Goal: Task Accomplishment & Management: Manage account settings

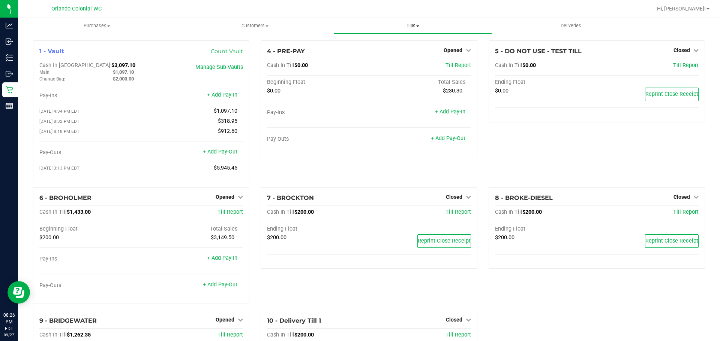
click at [398, 28] on span "Tills" at bounding box center [412, 25] width 157 height 7
click at [391, 46] on li "Manage tills" at bounding box center [413, 45] width 158 height 9
click at [224, 200] on span "Opened" at bounding box center [224, 197] width 19 height 6
click at [232, 214] on link "Close Till" at bounding box center [226, 212] width 20 height 6
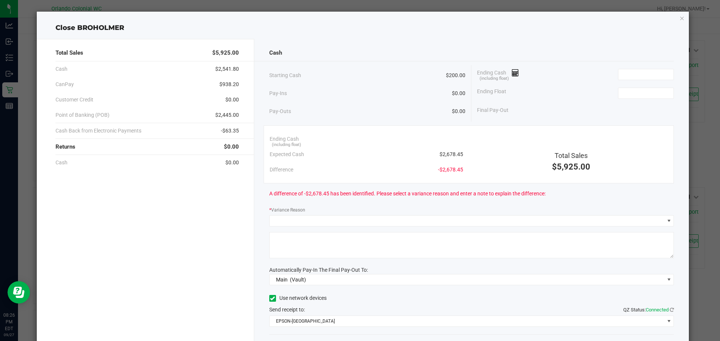
click at [444, 156] on span "$2,678.45" at bounding box center [451, 155] width 24 height 8
copy span "2,678.45"
click at [651, 72] on input at bounding box center [645, 74] width 55 height 10
paste input "2678.45"
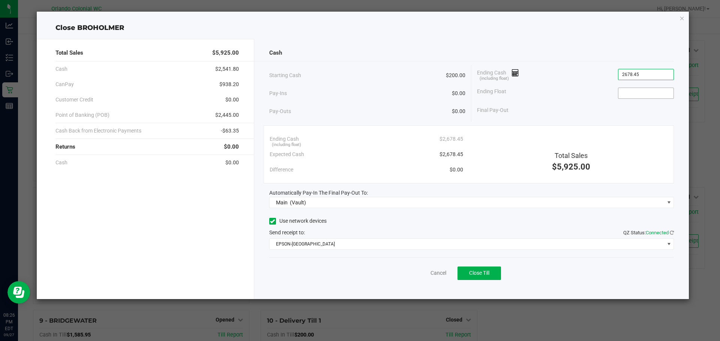
type input "$2,678.45"
click at [640, 94] on input at bounding box center [645, 93] width 55 height 10
type input "$200.00"
drag, startPoint x: 617, startPoint y: 52, endPoint x: 612, endPoint y: 51, distance: 5.1
click at [615, 52] on div "Cash" at bounding box center [471, 53] width 405 height 16
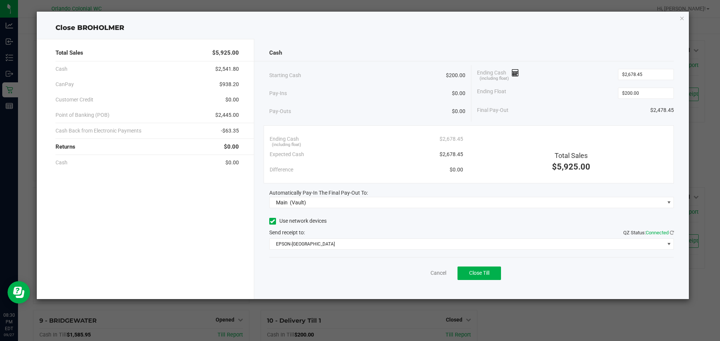
click at [377, 219] on div "Use network devices" at bounding box center [471, 221] width 405 height 11
click at [480, 270] on button "Close Till" at bounding box center [478, 273] width 43 height 13
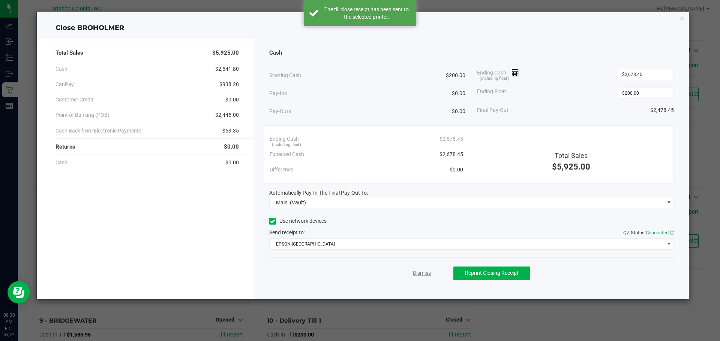
click at [418, 276] on link "Dismiss" at bounding box center [422, 273] width 18 height 8
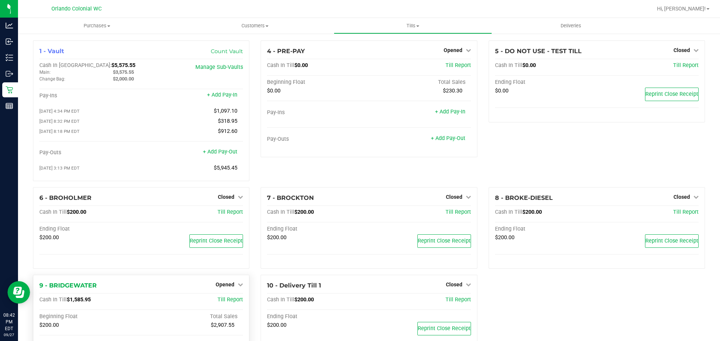
click at [235, 293] on div "9 - BRIDGEWATER Opened Close Till Cash In Till $1,585.95 Till Report Beginning …" at bounding box center [141, 333] width 216 height 117
click at [238, 287] on icon at bounding box center [240, 284] width 5 height 5
click at [239, 301] on div "Close Till" at bounding box center [225, 300] width 55 height 9
click at [230, 303] on link "Close Till" at bounding box center [226, 301] width 20 height 6
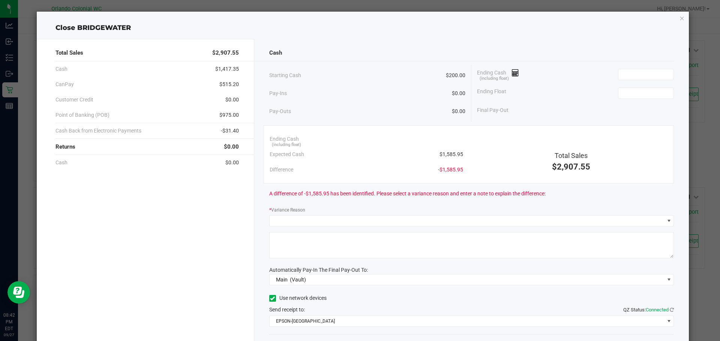
click at [452, 154] on span "$1,585.95" at bounding box center [451, 155] width 24 height 8
copy span "1,585.95"
click at [647, 73] on input at bounding box center [645, 74] width 55 height 10
paste input "1585.95"
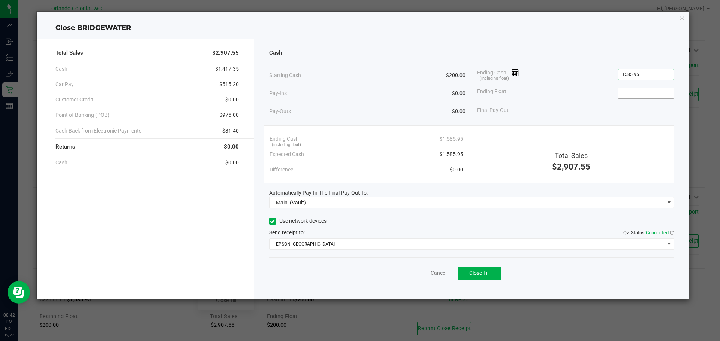
type input "$1,585.95"
click at [642, 93] on input at bounding box center [645, 93] width 55 height 10
type input "$200.00"
click at [622, 61] on div at bounding box center [464, 61] width 420 height 0
click at [475, 274] on span "Close Till" at bounding box center [479, 273] width 20 height 6
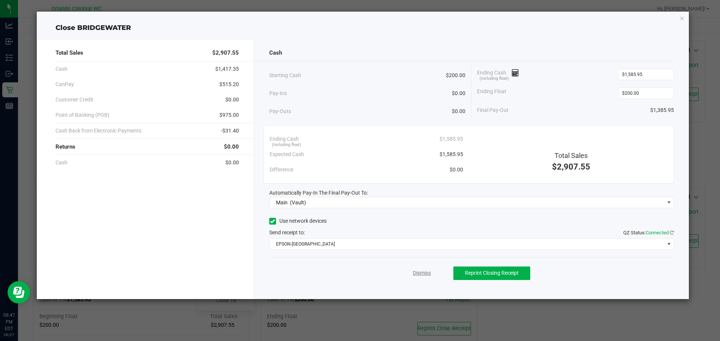
click at [423, 270] on link "Dismiss" at bounding box center [422, 273] width 18 height 8
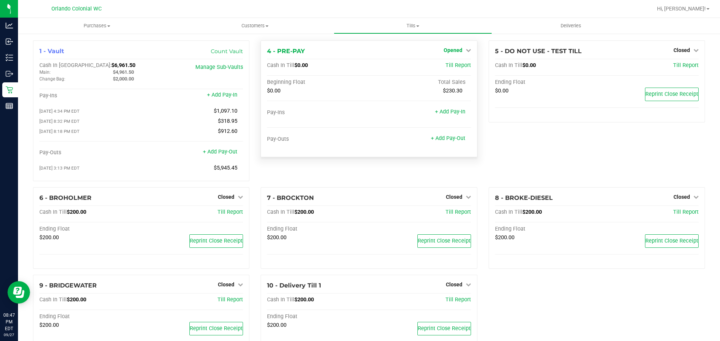
click at [445, 53] on span "Opened" at bounding box center [452, 50] width 19 height 6
click at [443, 66] on link "Close Till" at bounding box center [453, 66] width 20 height 6
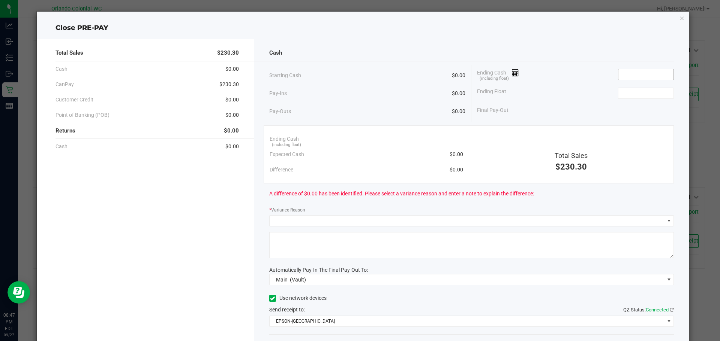
click at [648, 78] on input at bounding box center [645, 74] width 55 height 10
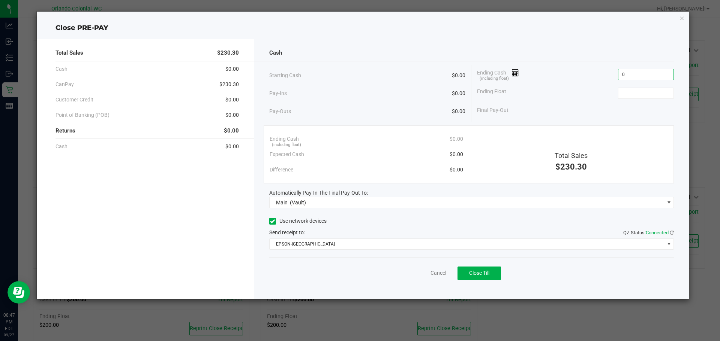
type input "$0.00"
click at [482, 272] on span "Close Till" at bounding box center [479, 273] width 20 height 6
click at [419, 271] on link "Dismiss" at bounding box center [422, 273] width 18 height 8
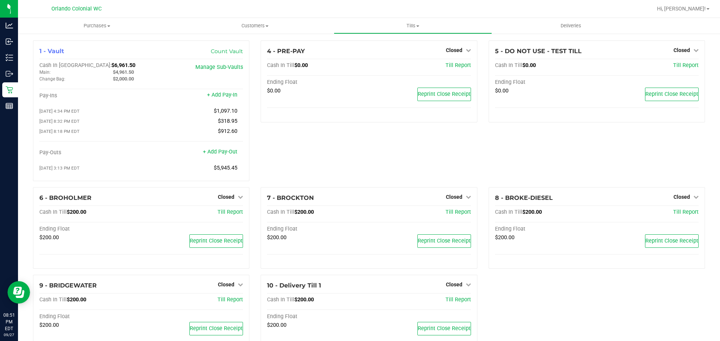
drag, startPoint x: 288, startPoint y: 162, endPoint x: 290, endPoint y: 157, distance: 5.4
click at [288, 162] on div "4 - PRE-PAY Closed Open Till Cash In Till $0.00 Till Report Ending Float $0.00 …" at bounding box center [368, 113] width 227 height 147
click at [413, 27] on span "Tills" at bounding box center [412, 25] width 157 height 7
click at [363, 54] on span "Reconcile e-payments" at bounding box center [371, 54] width 75 height 6
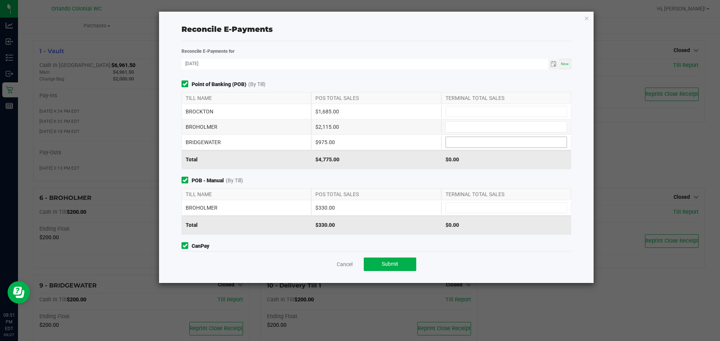
click at [502, 143] on input at bounding box center [506, 142] width 121 height 10
type input "$975.00"
click at [466, 126] on input at bounding box center [506, 127] width 121 height 10
type input "$2,115.00"
click at [448, 208] on input at bounding box center [506, 208] width 121 height 10
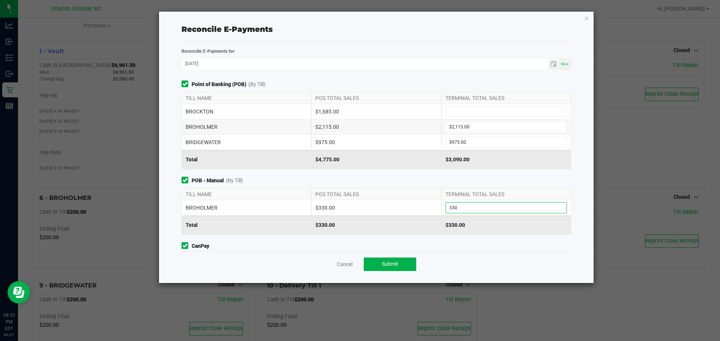
type input "$330.00"
click at [445, 185] on div "POB - Manual (By Till) TILL NAME POS TOTAL SALES TERMINAL TOTAL SALES BROHOLMER…" at bounding box center [376, 206] width 401 height 58
click at [483, 115] on input at bounding box center [506, 111] width 121 height 10
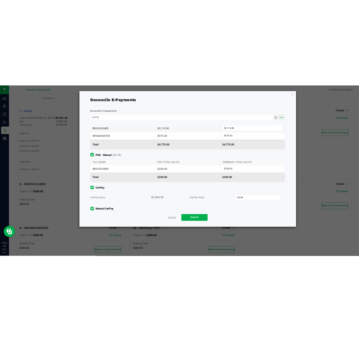
scroll to position [75, 0]
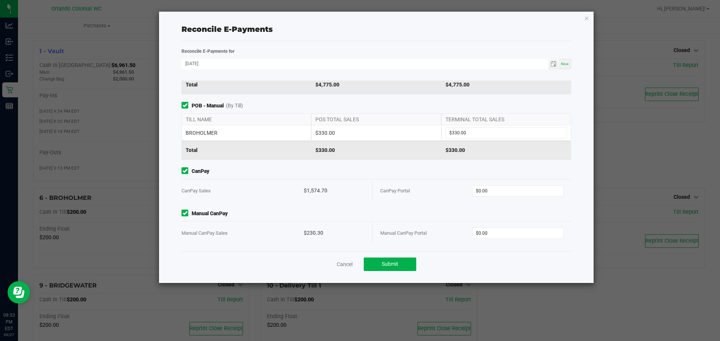
type input "$1,685.00"
click at [308, 191] on div "$1,574.70" at bounding box center [334, 191] width 61 height 23
copy div "1,574.70"
click at [509, 189] on input "0" at bounding box center [517, 191] width 91 height 10
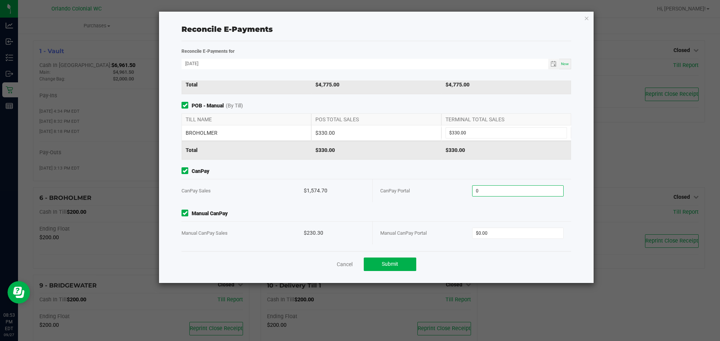
paste input "1574.7"
type input "$1,574.70"
click at [301, 235] on div "Manual CanPay Sales" at bounding box center [242, 233] width 122 height 23
click at [311, 231] on div "$230.30" at bounding box center [334, 233] width 61 height 23
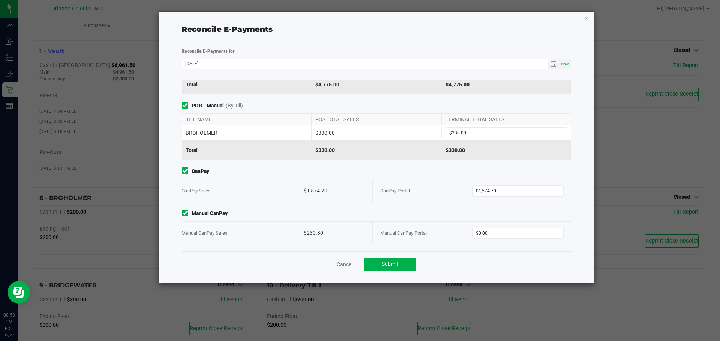
copy div "230.30"
click at [474, 233] on input "0" at bounding box center [517, 233] width 91 height 10
paste input "230.3"
type input "$230.30"
click at [397, 265] on span "Submit" at bounding box center [390, 264] width 16 height 6
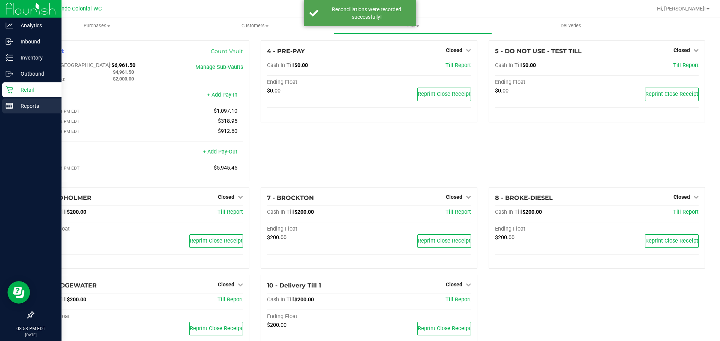
click at [9, 100] on div "Reports" at bounding box center [31, 106] width 59 height 15
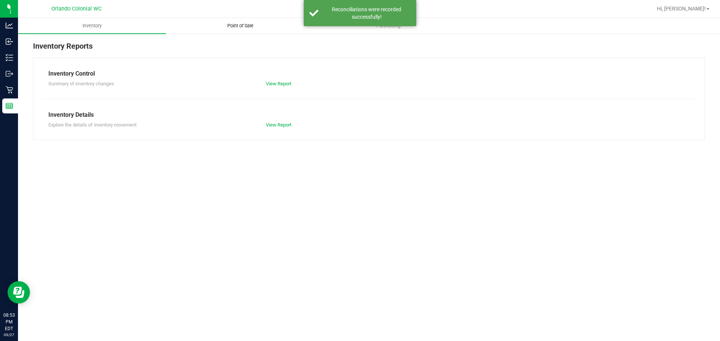
click at [236, 28] on span "Point of Sale" at bounding box center [240, 25] width 46 height 7
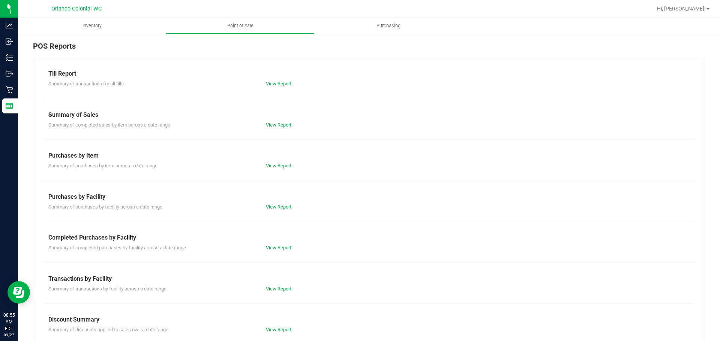
click at [278, 251] on div "View Report" at bounding box center [314, 247] width 109 height 7
click at [281, 287] on link "View Report" at bounding box center [278, 289] width 25 height 6
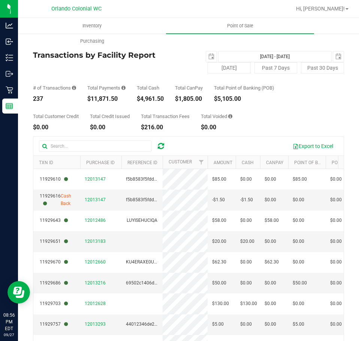
click at [100, 98] on div "$11,871.50" at bounding box center [106, 99] width 38 height 6
copy div "11,871.50"
click at [211, 53] on span "select" at bounding box center [211, 56] width 10 height 10
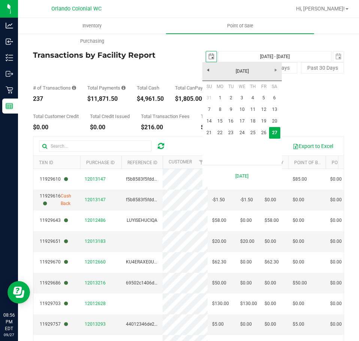
scroll to position [0, 19]
click at [206, 135] on link "21" at bounding box center [209, 133] width 11 height 12
type input "2025-09-21"
type input "Sep 21, 2025 - Sep 27, 2025"
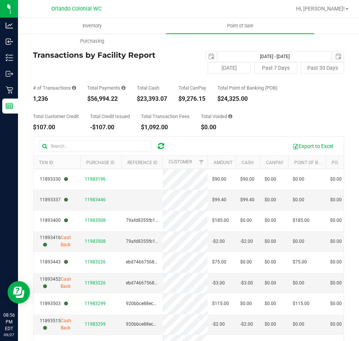
click at [111, 99] on div "$56,994.22" at bounding box center [106, 99] width 38 height 6
copy div "56,994.22"
click at [208, 57] on span "select" at bounding box center [211, 57] width 6 height 6
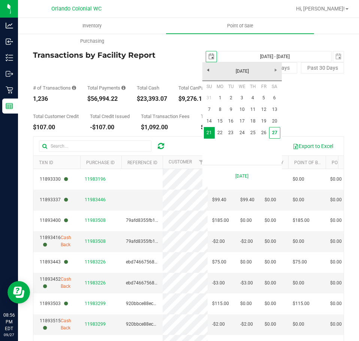
scroll to position [0, 19]
click at [221, 97] on link "1" at bounding box center [220, 98] width 11 height 12
type input "2025-09-01"
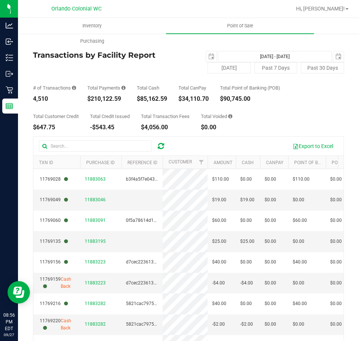
click at [157, 100] on div "$85,162.59" at bounding box center [152, 99] width 30 height 6
copy div "85,162.59"
click at [224, 67] on button "[DATE]" at bounding box center [229, 67] width 43 height 11
type input "Sep 27, 2025 - Sep 27, 2025"
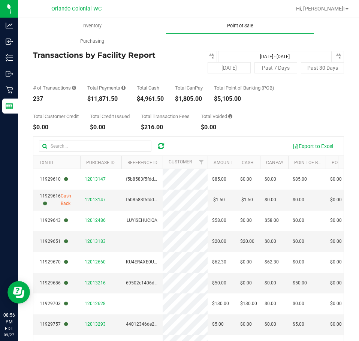
click at [242, 23] on span "Point of Sale" at bounding box center [240, 25] width 46 height 7
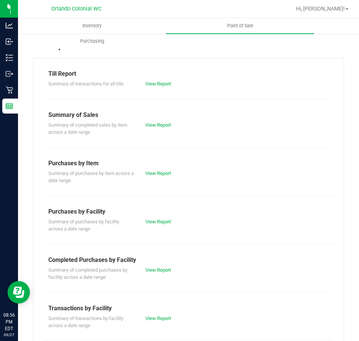
click at [162, 273] on div "View Report" at bounding box center [164, 269] width 49 height 7
click at [163, 269] on link "View Report" at bounding box center [157, 270] width 25 height 6
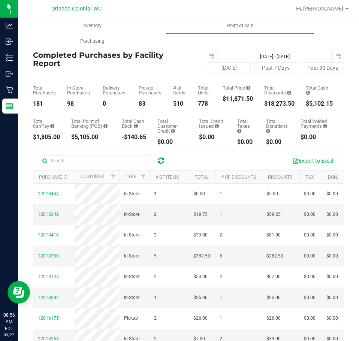
click at [267, 106] on div "$18,273.50" at bounding box center [279, 104] width 30 height 6
copy div "18,273.50"
click at [209, 57] on span "select" at bounding box center [211, 57] width 6 height 6
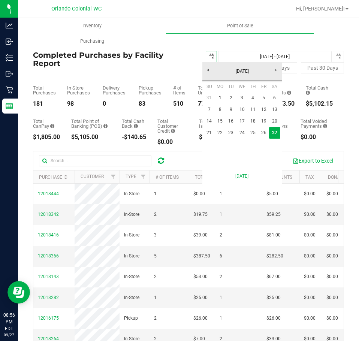
scroll to position [0, 19]
click at [210, 133] on link "21" at bounding box center [209, 133] width 11 height 12
type input "2025-09-21"
type input "Sep 21, 2025 - Sep 27, 2025"
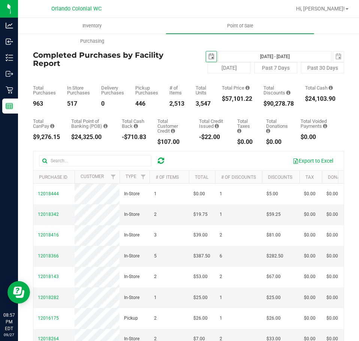
click at [247, 96] on div "$57,101.22" at bounding box center [237, 99] width 30 height 6
copy div "57,101.22"
click at [208, 55] on span "select" at bounding box center [211, 57] width 6 height 6
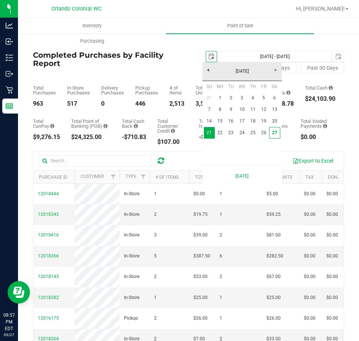
scroll to position [0, 19]
click at [221, 100] on link "1" at bounding box center [220, 98] width 11 height 12
type input "2025-09-01"
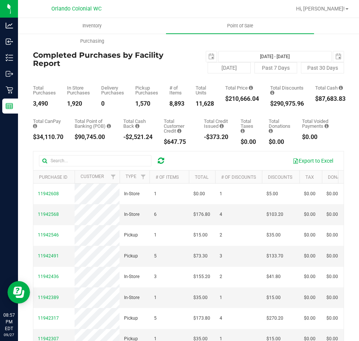
click at [244, 100] on div "$210,666.04" at bounding box center [242, 99] width 34 height 6
copy div "210,666.04"
click at [216, 70] on button "[DATE]" at bounding box center [229, 67] width 43 height 11
type input "Sep 27, 2025 - Sep 27, 2025"
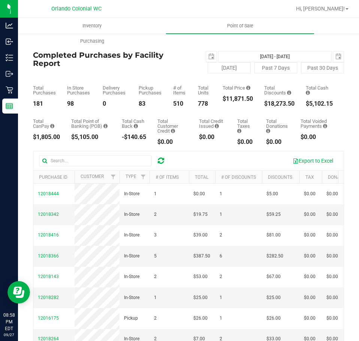
click at [176, 66] on h4 "Completed Purchases by Facility Report" at bounding box center [111, 59] width 156 height 16
click at [230, 30] on uib-tab-heading "Point of Sale" at bounding box center [240, 26] width 148 height 16
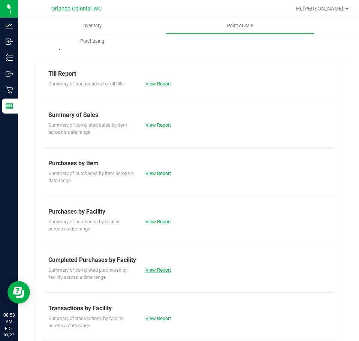
click at [161, 269] on link "View Report" at bounding box center [157, 270] width 25 height 6
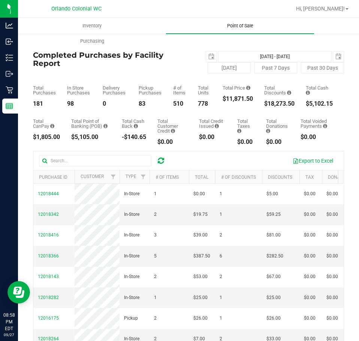
click at [245, 23] on span "Point of Sale" at bounding box center [240, 25] width 46 height 7
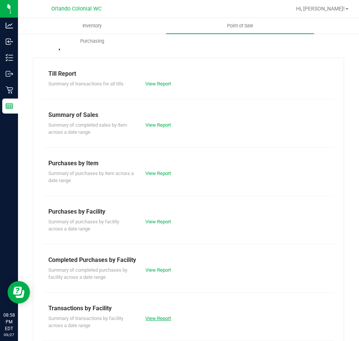
drag, startPoint x: 166, startPoint y: 311, endPoint x: 166, endPoint y: 316, distance: 4.5
click at [166, 313] on div "Transactions by Facility Summary of transactions by facility across a date rang…" at bounding box center [188, 316] width 280 height 25
click at [165, 317] on link "View Report" at bounding box center [157, 319] width 25 height 6
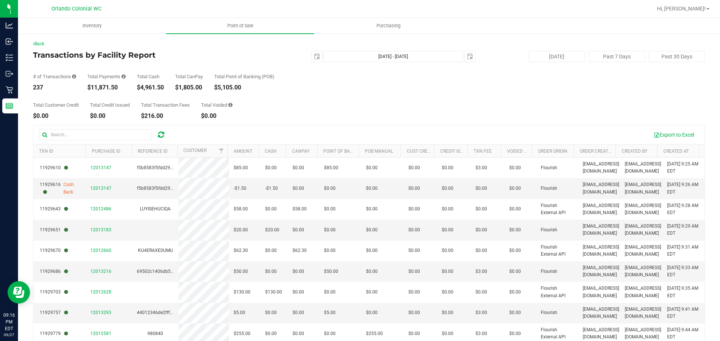
click at [306, 72] on div "# of Transactions 237 Total Payments $11,871.50 Total Cash $4,961.50 Total CanP…" at bounding box center [369, 76] width 672 height 28
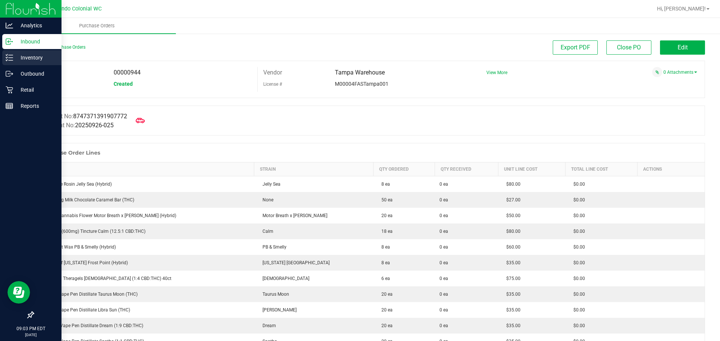
click at [31, 58] on p "Inventory" at bounding box center [35, 57] width 45 height 9
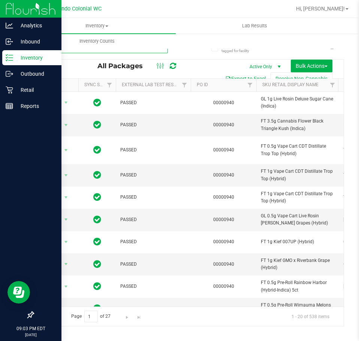
click at [121, 50] on input "text" at bounding box center [100, 47] width 135 height 11
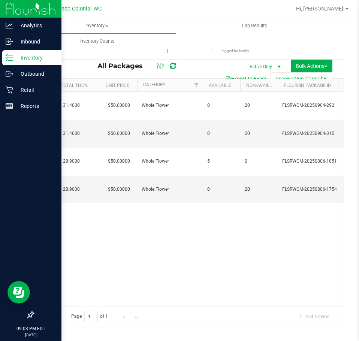
click at [123, 50] on input "grz" at bounding box center [100, 47] width 135 height 11
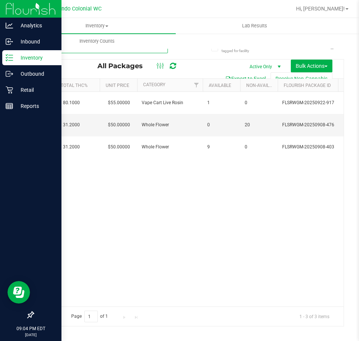
click at [145, 49] on input "t17" at bounding box center [100, 47] width 135 height 11
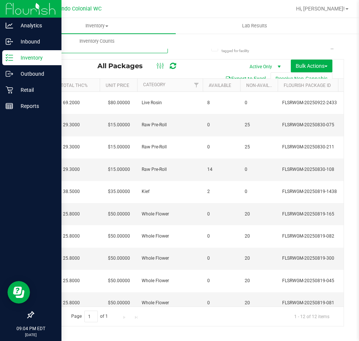
scroll to position [0, 83]
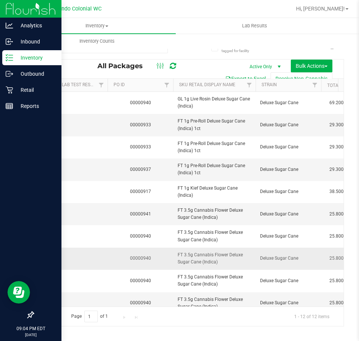
click at [191, 258] on span "FT 3.5g Cannabis Flower Deluxe Sugar Cane (Indica)" at bounding box center [214, 258] width 73 height 14
copy tr "FT 3.5g Cannabis Flower Deluxe Sugar Cane (Indica)"
click at [155, 51] on input "dsc" at bounding box center [100, 47] width 135 height 11
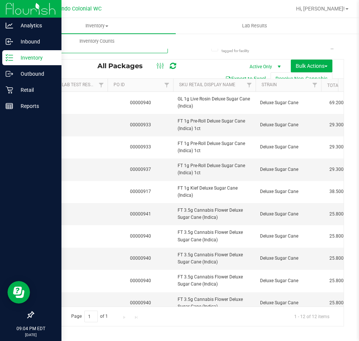
click at [155, 51] on input "dsc" at bounding box center [100, 47] width 135 height 11
paste input "FT 3.5g Cannabis Flower Deluxe Sugar Cane (Indica)"
type input "FT 3.5g Cannabis Flower Deluxe Sugar Cane (Indica)"
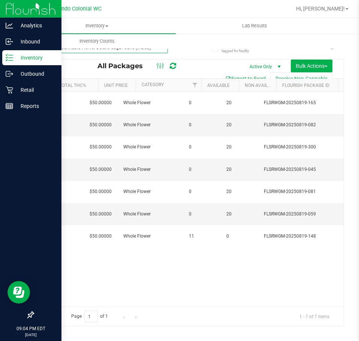
scroll to position [0, 377]
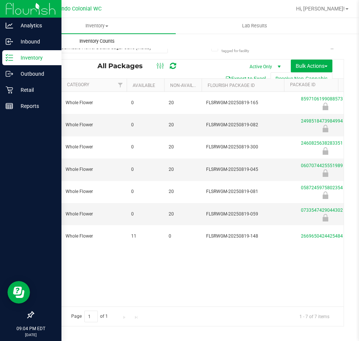
click at [102, 48] on uib-tab-heading "Inventory Counts" at bounding box center [96, 41] width 157 height 15
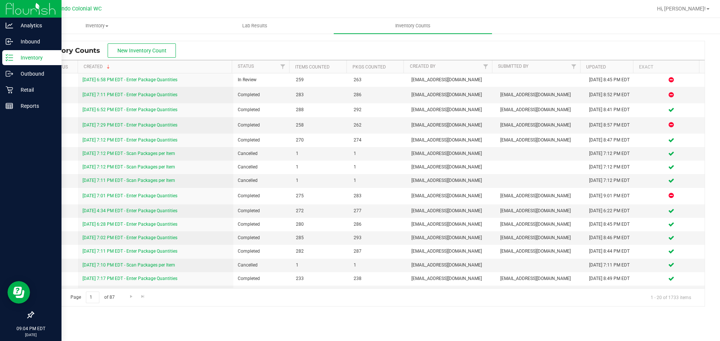
click at [14, 57] on p "Inventory" at bounding box center [35, 57] width 45 height 9
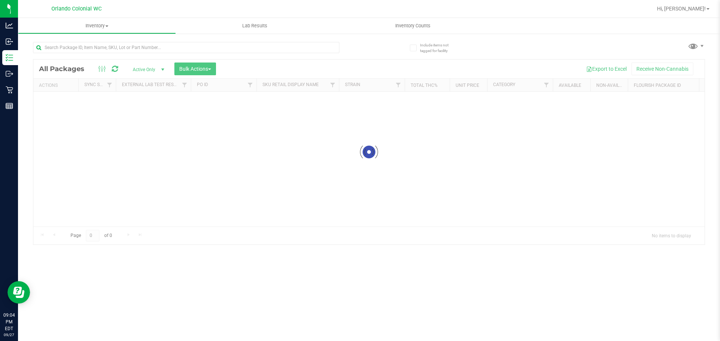
click at [139, 41] on div "Inventory All packages All inventory Waste log Create inventory Lab Results Inv…" at bounding box center [369, 179] width 702 height 323
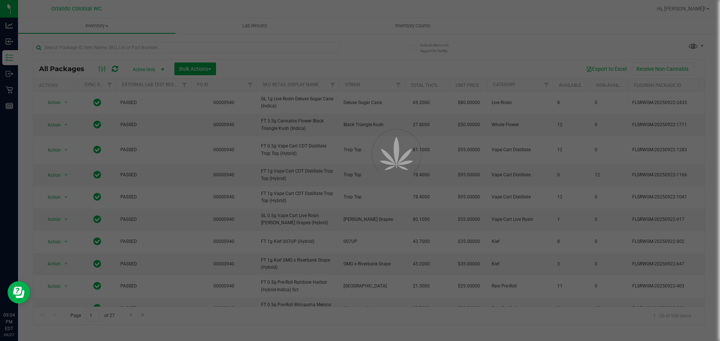
click at [138, 45] on div at bounding box center [360, 170] width 720 height 341
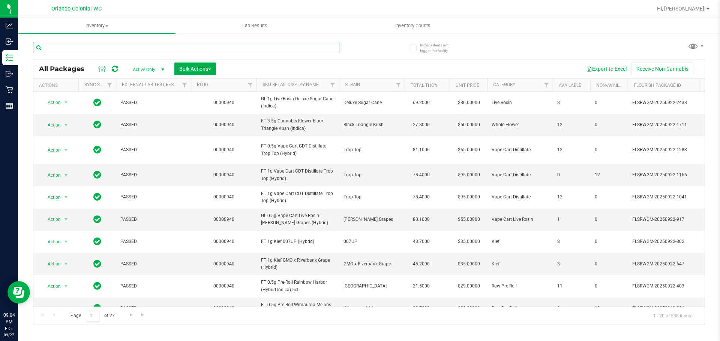
click at [138, 45] on input "text" at bounding box center [186, 47] width 306 height 11
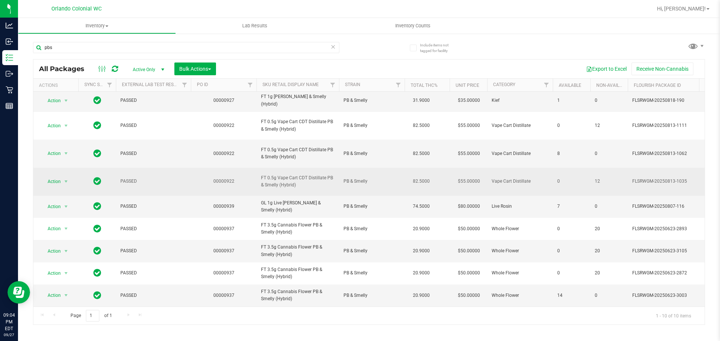
scroll to position [30, 0]
click at [177, 180] on td "PASSED" at bounding box center [153, 182] width 75 height 28
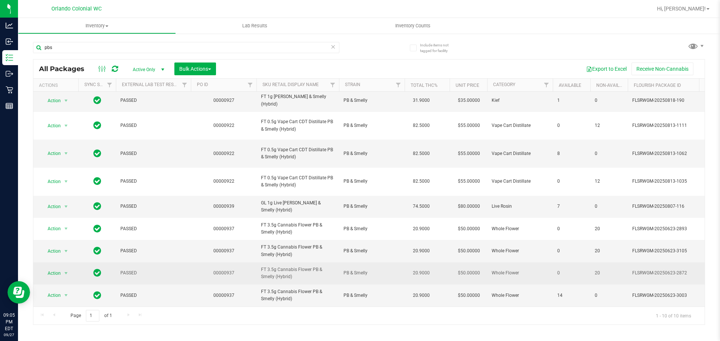
click at [279, 270] on span "FT 3.5g Cannabis Flower PB & Smelly (Hybrid)" at bounding box center [297, 273] width 73 height 14
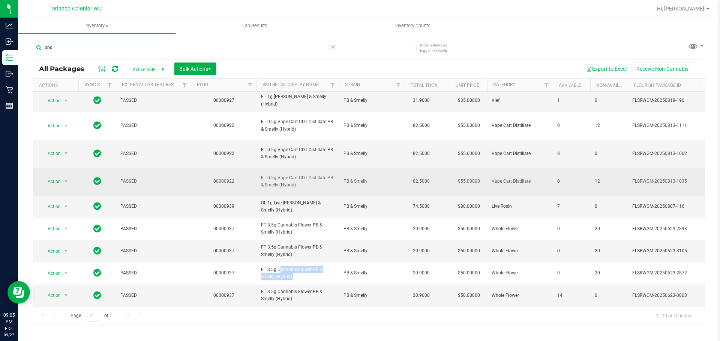
copy tr "FT 3.5g Cannabis Flower PB & Smelly (Hybrid)"
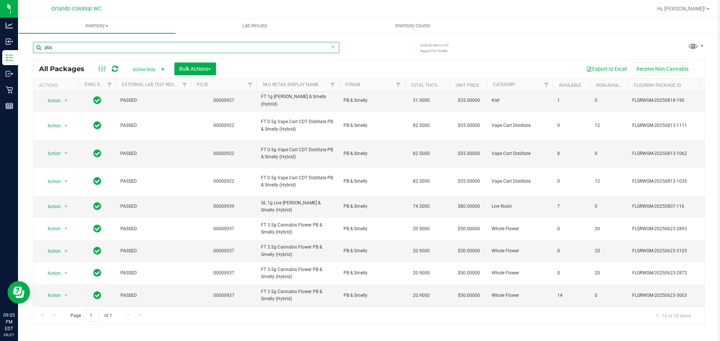
click at [174, 49] on input "pbs" at bounding box center [186, 47] width 306 height 11
paste input "FT 3.5g Cannabis Flower PB & Smelly (Hybrid)"
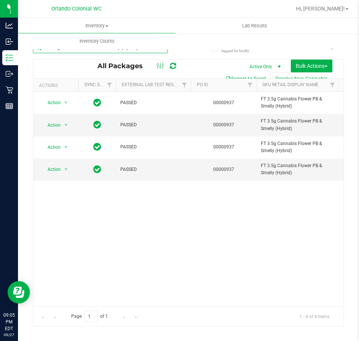
click at [133, 52] on input "FT 3.5g Cannabis Flower PB & Smelly (Hybrid)" at bounding box center [100, 47] width 135 height 11
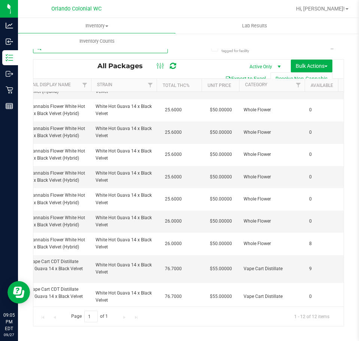
scroll to position [0, 251]
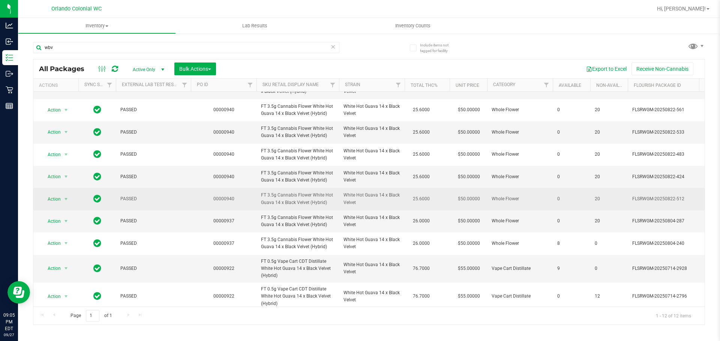
click at [289, 203] on span "FT 3.5g Cannabis Flower White Hot Guava 14 x Black Velvet (Hybrid)" at bounding box center [297, 199] width 73 height 14
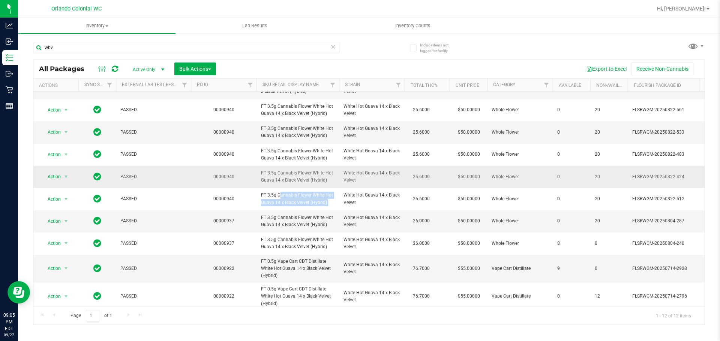
copy tr "FT 3.5g Cannabis Flower White Hot Guava 14 x Black Velvet (Hybrid)"
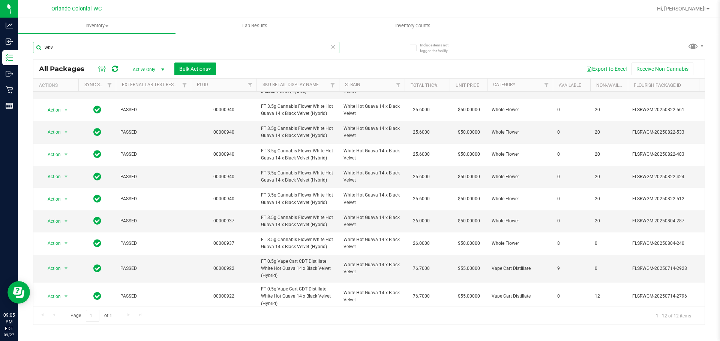
click at [275, 49] on input "wbv" at bounding box center [186, 47] width 306 height 11
paste input "FT 3.5g Cannabis Flower White Hot Guava 14 x Black Velvet (Hybrid)"
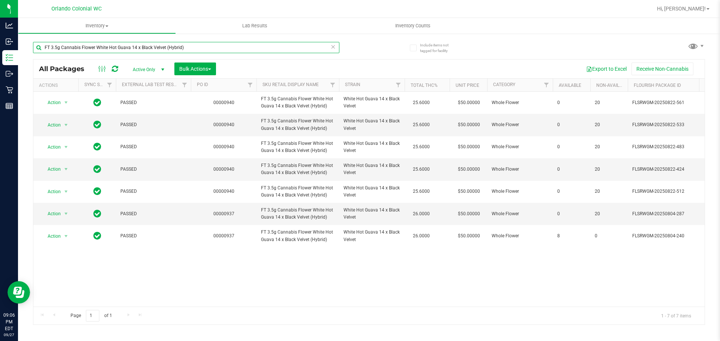
click at [191, 49] on input "FT 3.5g Cannabis Flower White Hot Guava 14 x Black Velvet (Hybrid)" at bounding box center [186, 47] width 306 height 11
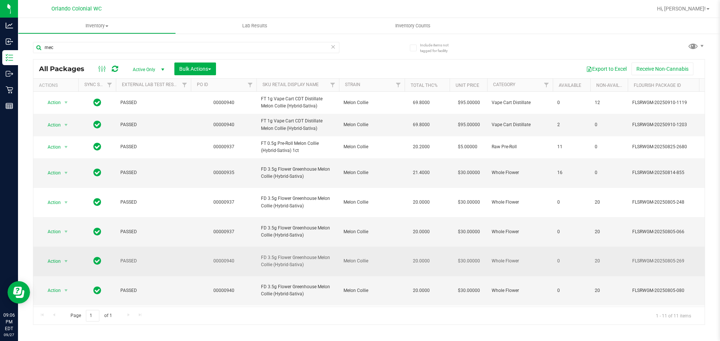
click at [306, 254] on span "FD 3.5g Flower Greenhouse Melon Collie (Hybrid-Sativa)" at bounding box center [297, 261] width 73 height 14
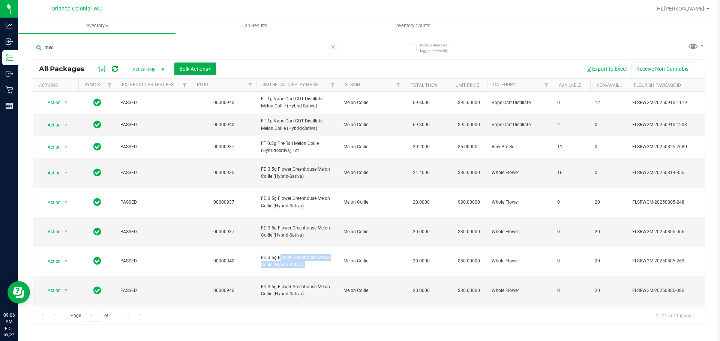
copy tr "FD 3.5g Flower Greenhouse Melon Collie (Hybrid-Sativa)"
click at [279, 50] on input "mec" at bounding box center [186, 47] width 306 height 11
paste input "FD 3.5g Flower Greenhouse Melon Collie (Hybrid-Sativa)"
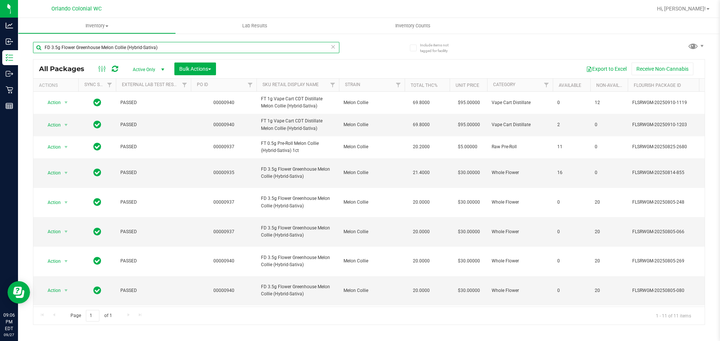
type input "FD 3.5g Flower Greenhouse Melon Collie (Hybrid-Sativa)"
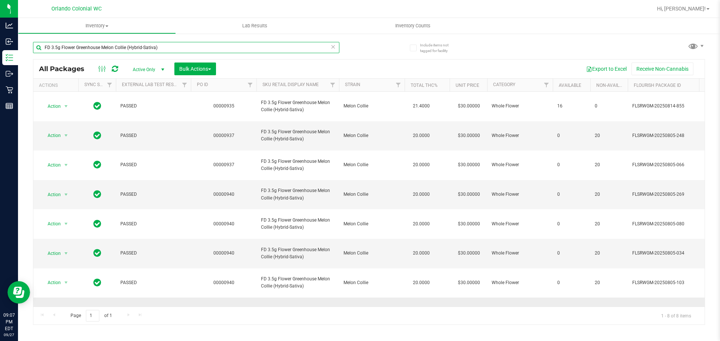
scroll to position [0, 1]
click at [410, 25] on span "Inventory Counts" at bounding box center [412, 25] width 55 height 7
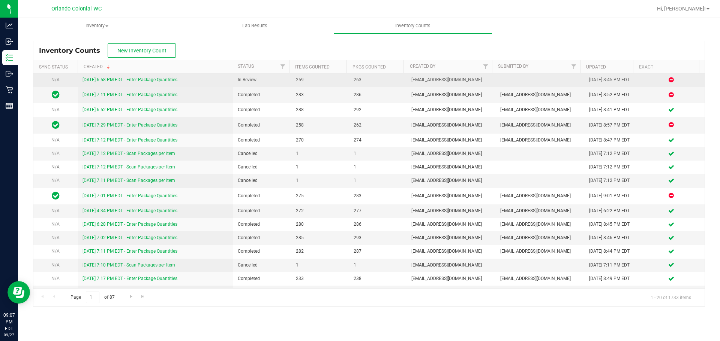
click at [165, 80] on link "9/27/25 6:58 PM EDT - Enter Package Quantities" at bounding box center [129, 79] width 95 height 5
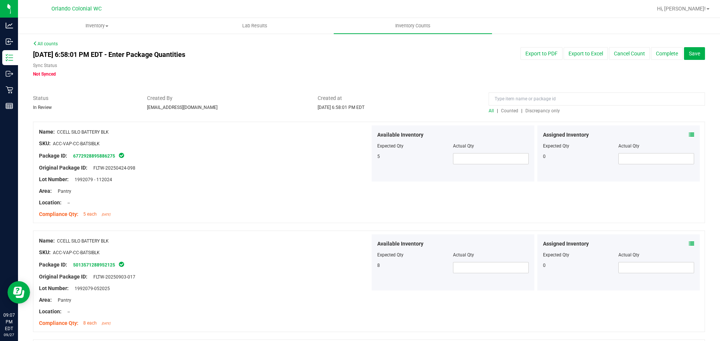
click at [530, 112] on span "Discrepancy only" at bounding box center [542, 110] width 34 height 5
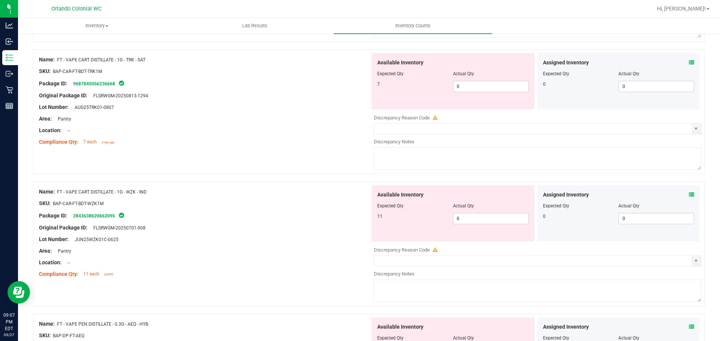
scroll to position [1526, 0]
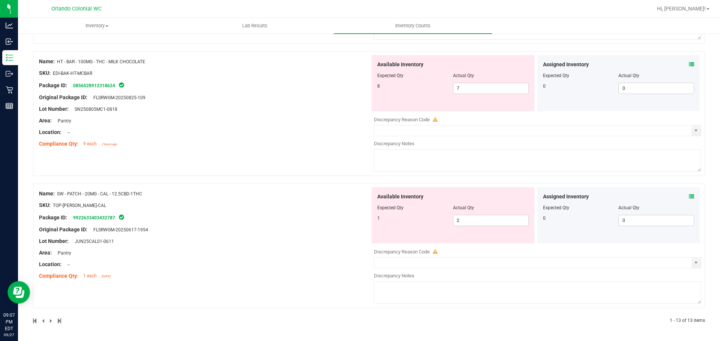
click at [688, 196] on icon at bounding box center [690, 196] width 5 height 5
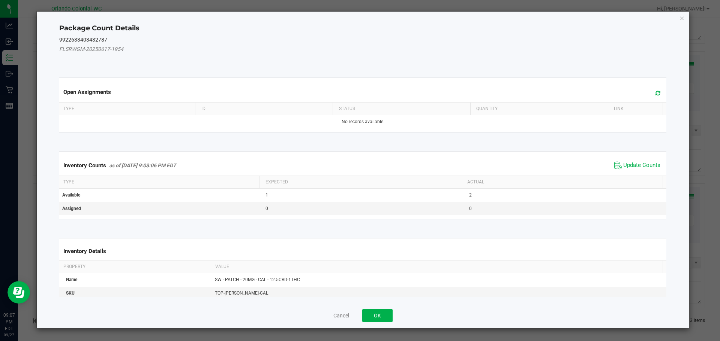
click at [636, 164] on span "Update Counts" at bounding box center [641, 165] width 37 height 7
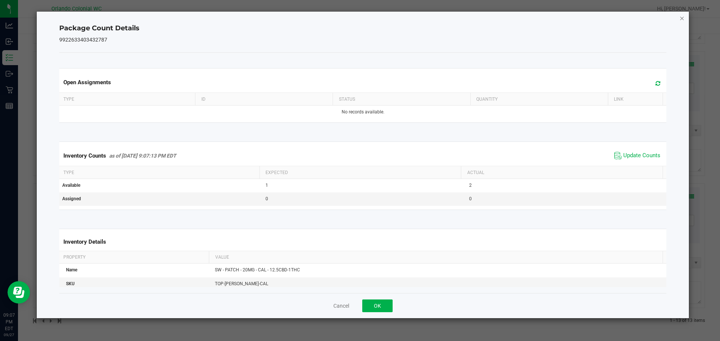
click at [680, 20] on icon "Close" at bounding box center [681, 17] width 5 height 9
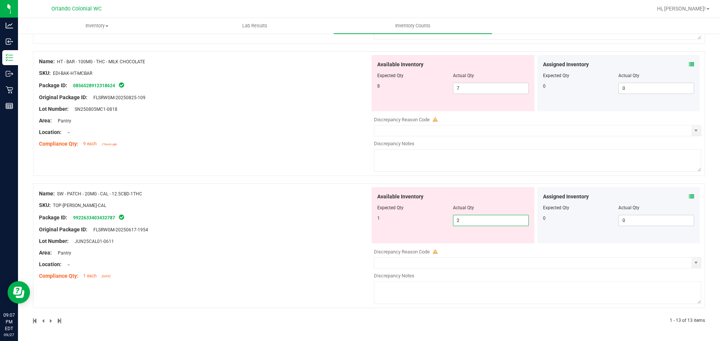
drag, startPoint x: 454, startPoint y: 216, endPoint x: 473, endPoint y: 225, distance: 20.8
click at [473, 225] on span "2 2" at bounding box center [491, 220] width 76 height 11
type input "1"
click at [294, 150] on div "Name: HT - BAR - 100MG - THC - MILK CHOCOLATE SKU: EDI-BAK-HT-MCBAR Package ID:…" at bounding box center [204, 103] width 331 height 96
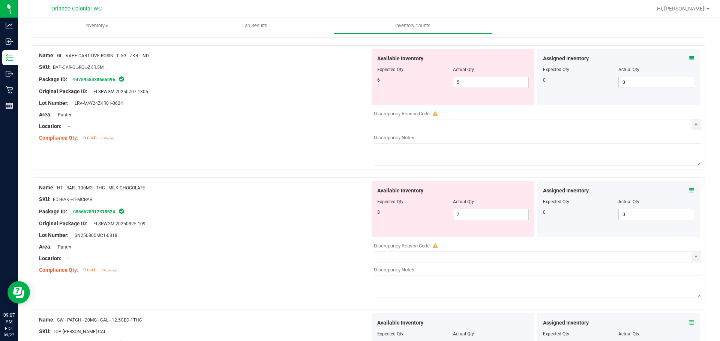
scroll to position [1390, 0]
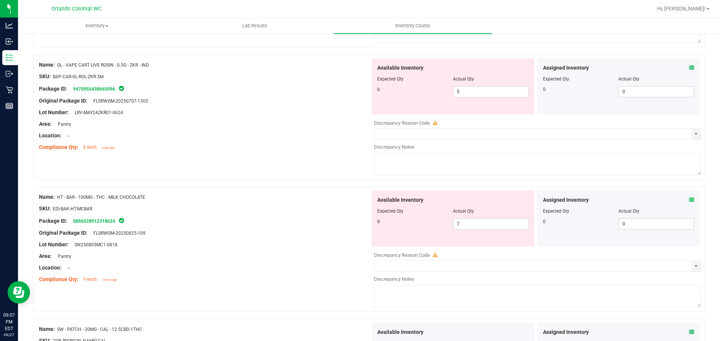
click at [688, 201] on icon at bounding box center [690, 200] width 5 height 5
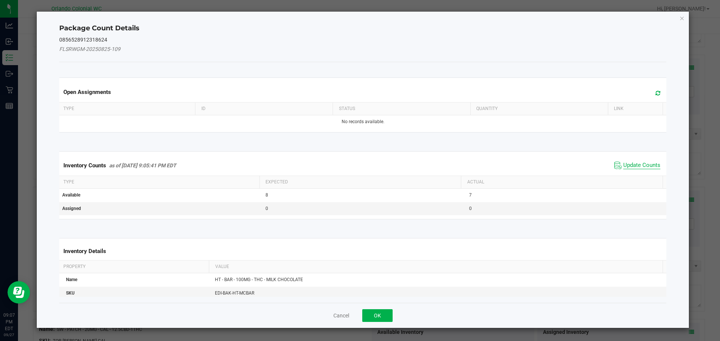
click at [628, 166] on span "Update Counts" at bounding box center [641, 165] width 37 height 7
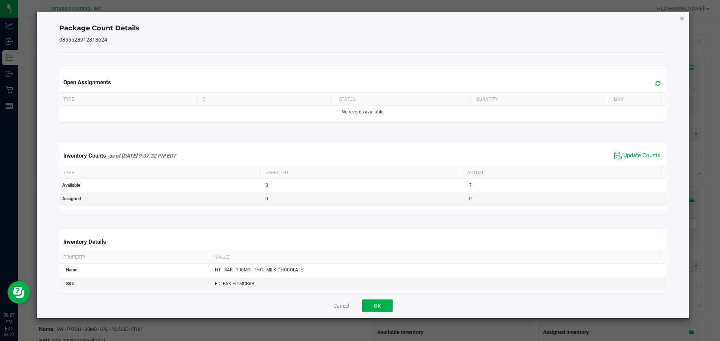
click at [682, 14] on icon "Close" at bounding box center [681, 17] width 5 height 9
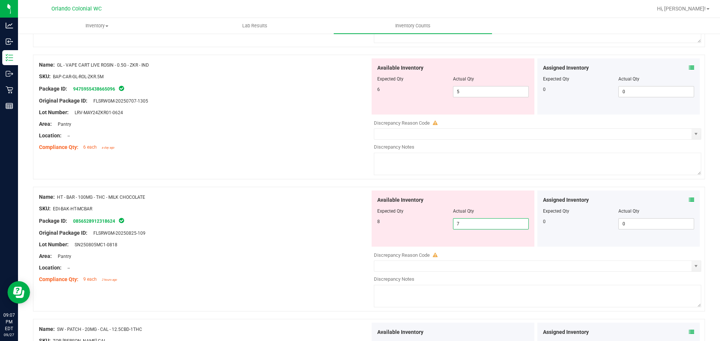
drag, startPoint x: 471, startPoint y: 224, endPoint x: 411, endPoint y: 233, distance: 60.6
click at [427, 235] on div "Available Inventory Expected Qty Actual Qty 8 7 7" at bounding box center [452, 219] width 163 height 56
type input "8"
click at [322, 93] on div "Package ID: 9475955438665096" at bounding box center [204, 88] width 331 height 9
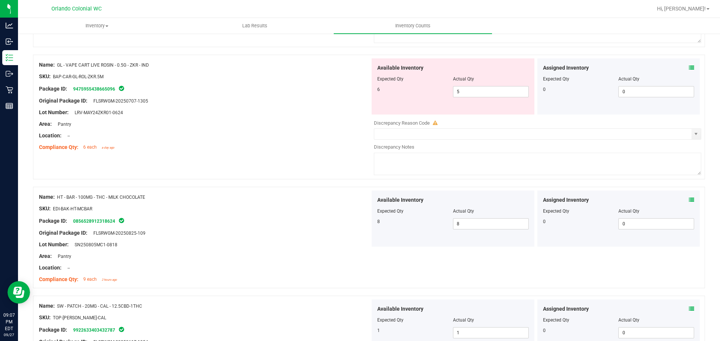
click at [688, 68] on icon at bounding box center [690, 67] width 5 height 5
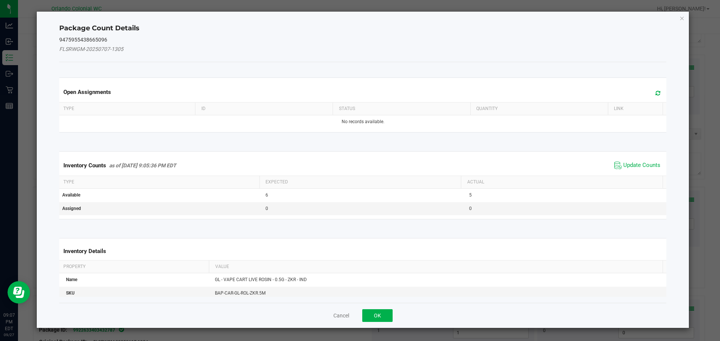
click at [637, 160] on span "Update Counts" at bounding box center [637, 165] width 50 height 11
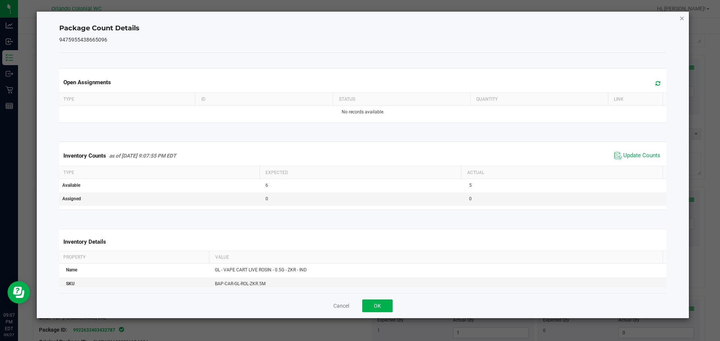
click at [681, 17] on icon "Close" at bounding box center [681, 17] width 5 height 9
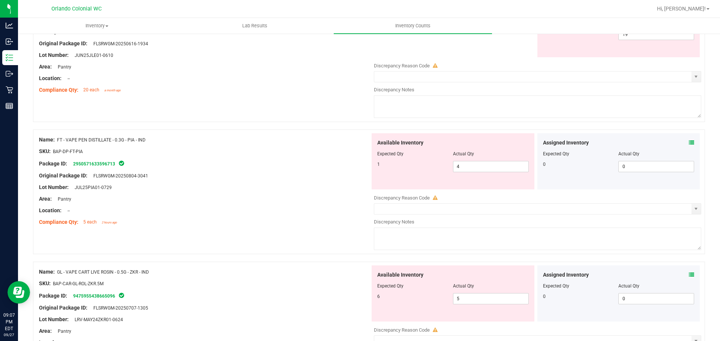
scroll to position [1165, 0]
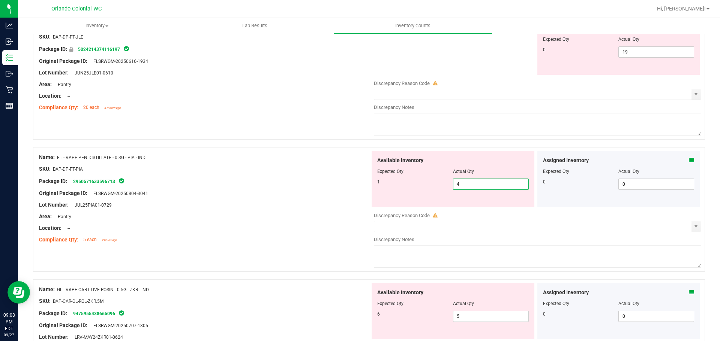
drag, startPoint x: 382, startPoint y: 194, endPoint x: 368, endPoint y: 194, distance: 14.2
click at [370, 194] on div "Available Inventory Expected Qty Actual Qty 1 4 4" at bounding box center [453, 179] width 166 height 56
type input "1"
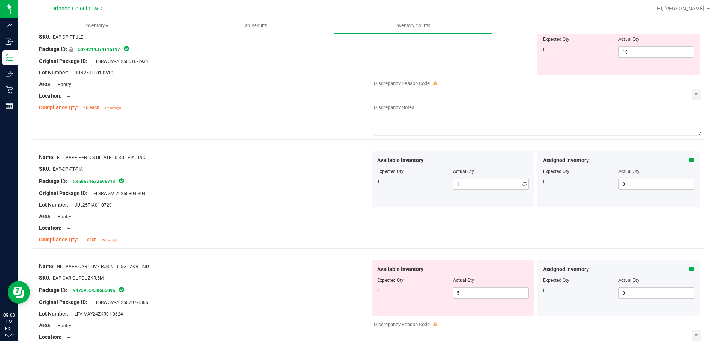
click at [311, 200] on div at bounding box center [204, 200] width 331 height 4
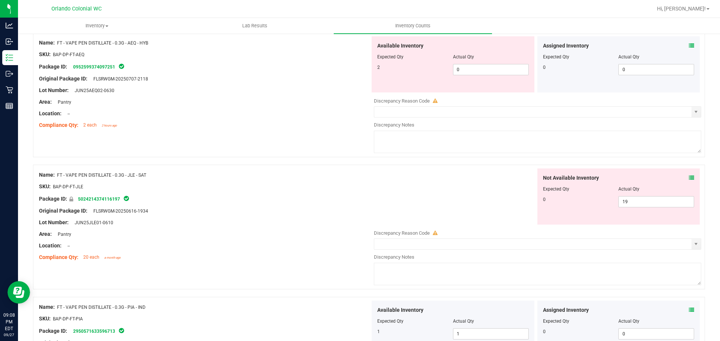
click at [688, 177] on icon at bounding box center [690, 177] width 5 height 5
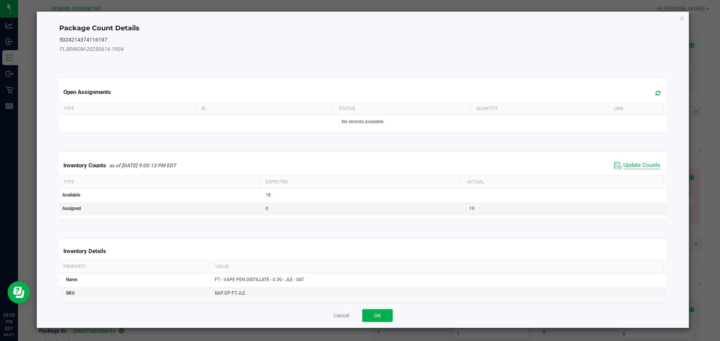
click at [645, 163] on span "Update Counts" at bounding box center [641, 165] width 37 height 7
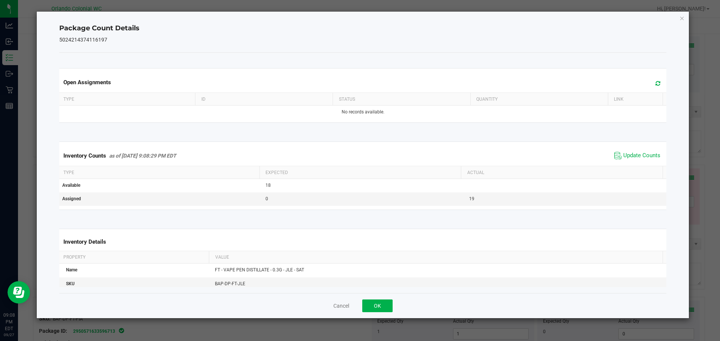
click at [685, 10] on ngb-modal-window "Package Count Details 5024214374116197 Open Assignments Type ID Status Quantity…" at bounding box center [362, 170] width 725 height 341
click at [682, 16] on icon "Close" at bounding box center [681, 17] width 5 height 9
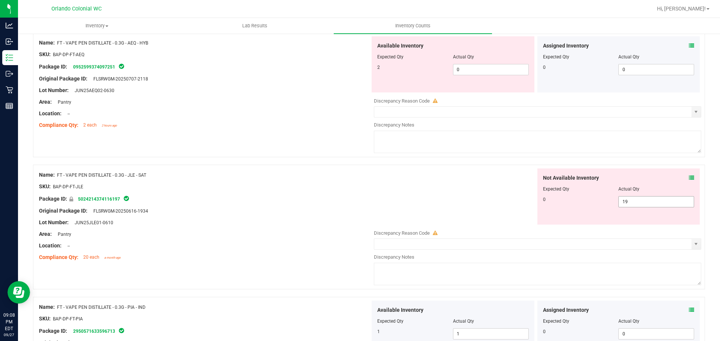
drag, startPoint x: 597, startPoint y: 207, endPoint x: 569, endPoint y: 211, distance: 28.7
click at [575, 211] on div "Not Available Inventory Expected Qty Actual Qty 0 19 19" at bounding box center [618, 197] width 163 height 56
click at [404, 201] on div "Not Available Inventory Expected Qty Actual Qty 0" at bounding box center [535, 197] width 331 height 56
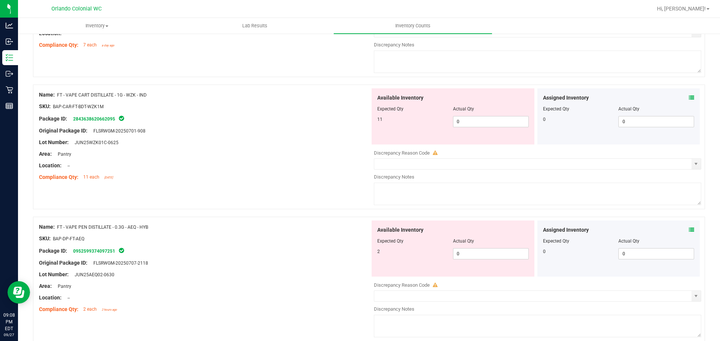
scroll to position [828, 0]
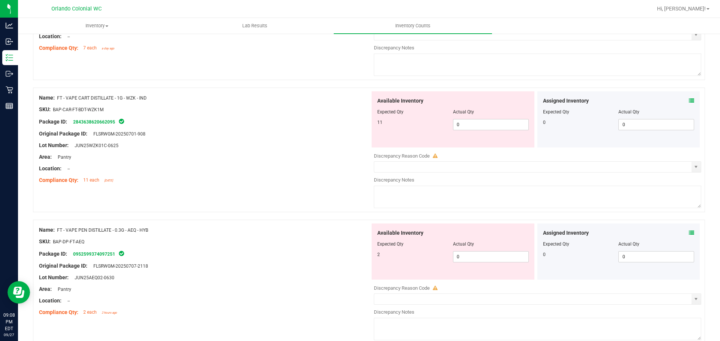
click at [688, 233] on icon at bounding box center [690, 232] width 5 height 5
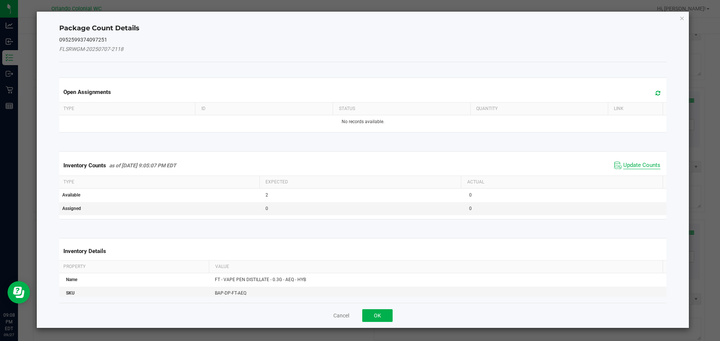
click at [649, 167] on span "Update Counts" at bounding box center [641, 165] width 37 height 7
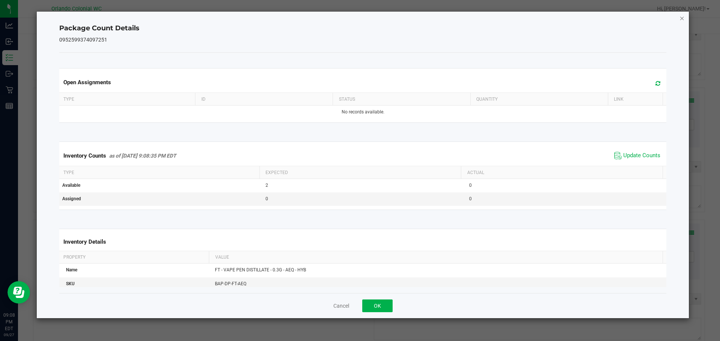
click at [682, 18] on icon "Close" at bounding box center [681, 17] width 5 height 9
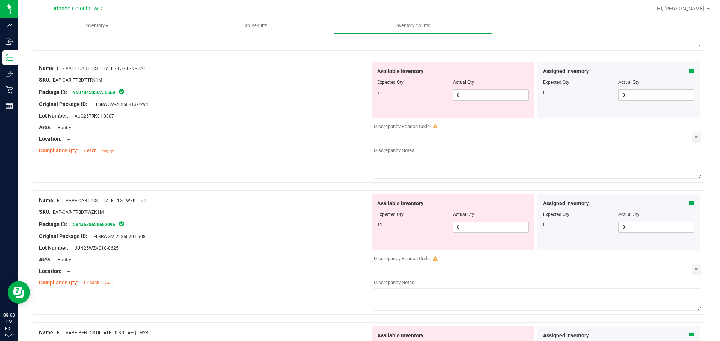
scroll to position [715, 0]
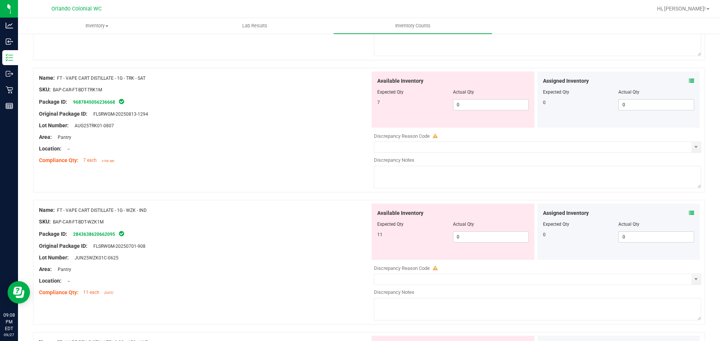
click at [688, 211] on icon at bounding box center [690, 213] width 5 height 5
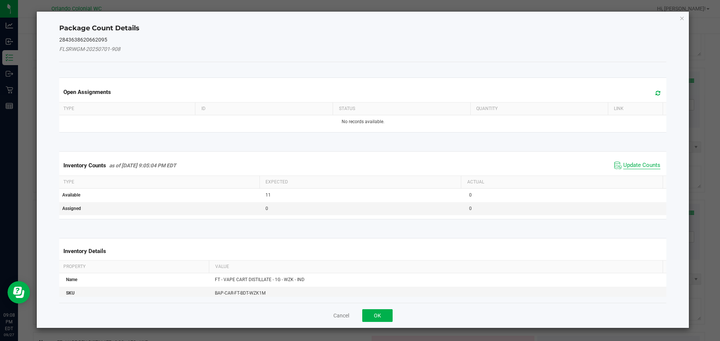
click at [630, 167] on span "Update Counts" at bounding box center [641, 165] width 37 height 7
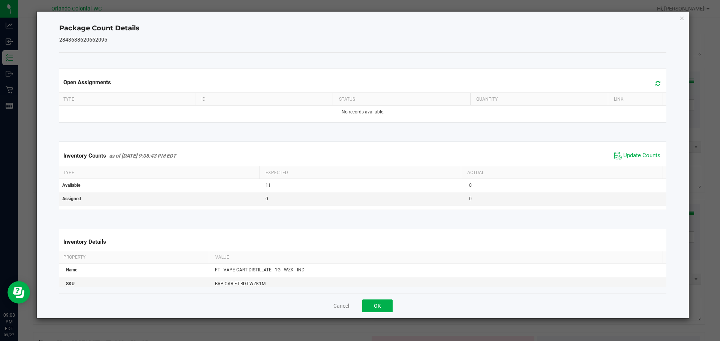
click at [685, 18] on div "Package Count Details 2843638620662095 Open Assignments Type ID Status Quantity…" at bounding box center [363, 165] width 652 height 307
click at [683, 18] on icon "Close" at bounding box center [681, 17] width 5 height 9
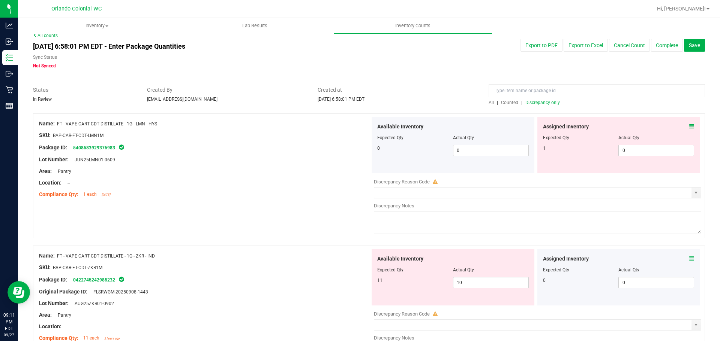
scroll to position [3, 0]
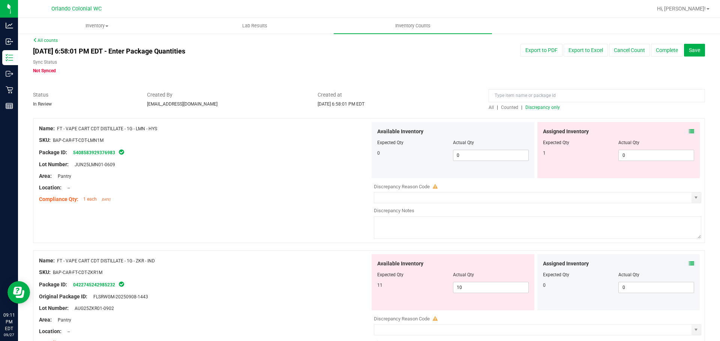
click at [544, 110] on span "Discrepancy only" at bounding box center [542, 107] width 34 height 5
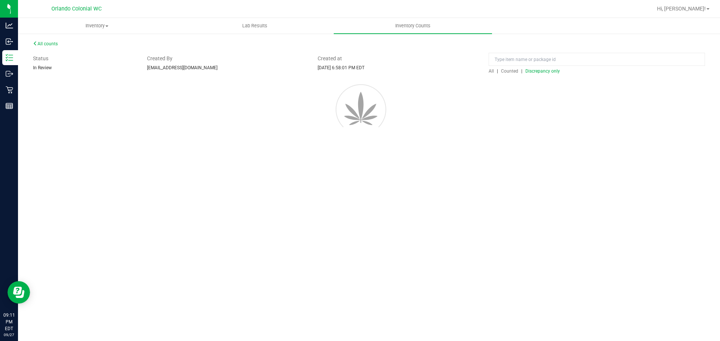
scroll to position [0, 0]
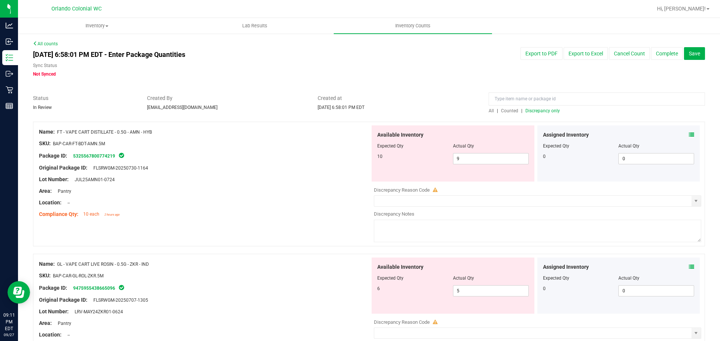
click at [313, 168] on div "Original Package ID: FLSRWGM-20250730-1164" at bounding box center [204, 168] width 331 height 8
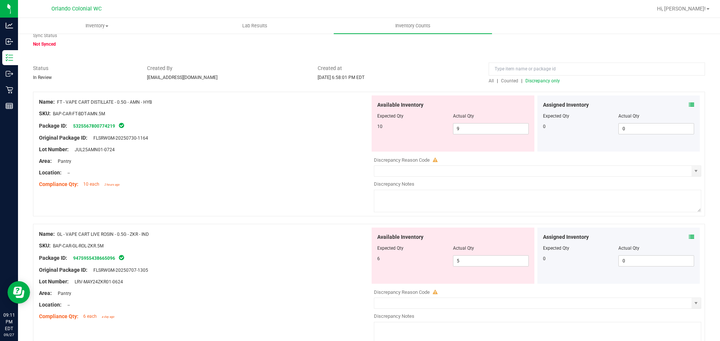
scroll to position [70, 0]
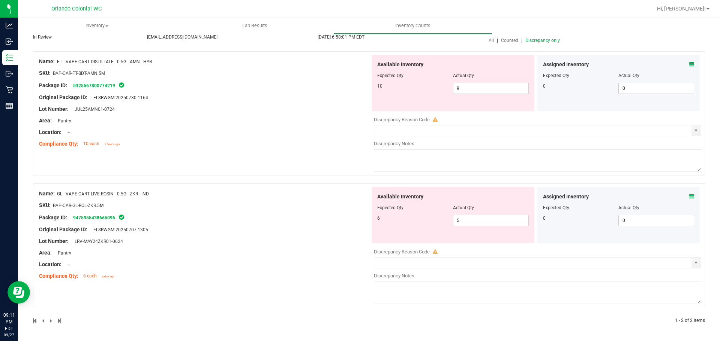
drag, startPoint x: 185, startPoint y: 61, endPoint x: 69, endPoint y: 63, distance: 115.4
click at [69, 63] on div "Name: FT - VAPE CART DISTILLATE - 0.5G - AMN - HYB" at bounding box center [204, 62] width 331 height 8
click at [176, 69] on div "SKU: BAP-CAR-FT-BDT-AMN.5M" at bounding box center [204, 73] width 331 height 8
drag, startPoint x: 162, startPoint y: 195, endPoint x: 58, endPoint y: 194, distance: 103.4
click at [58, 194] on div "Name: GL - VAPE CART LIVE ROSIN - 0.5G - ZKR - IND" at bounding box center [204, 194] width 331 height 8
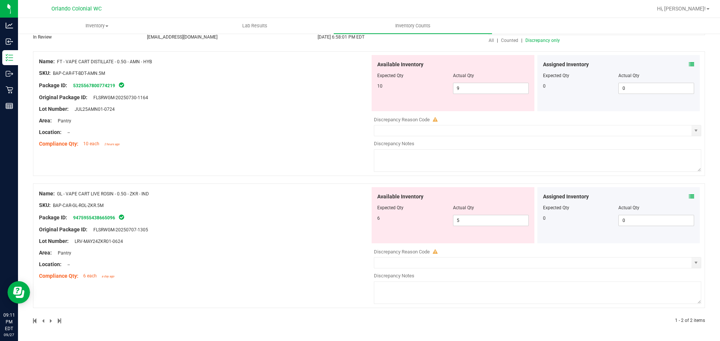
copy span "GL - VAPE CART LIVE ROSIN - 0.5G - ZKR - IND"
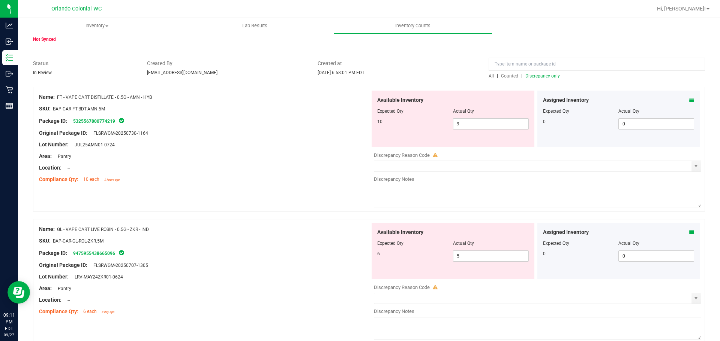
scroll to position [0, 0]
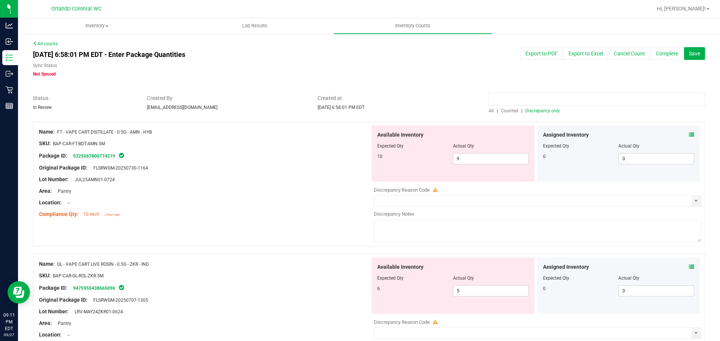
click at [534, 98] on input at bounding box center [596, 99] width 216 height 13
paste input "GL - VAPE CART LIVE ROSIN - 0.5G - ZKR - IND"
type input "GL - VAPE CART LIVE ROSIN - 0.5G - ZKR - IND"
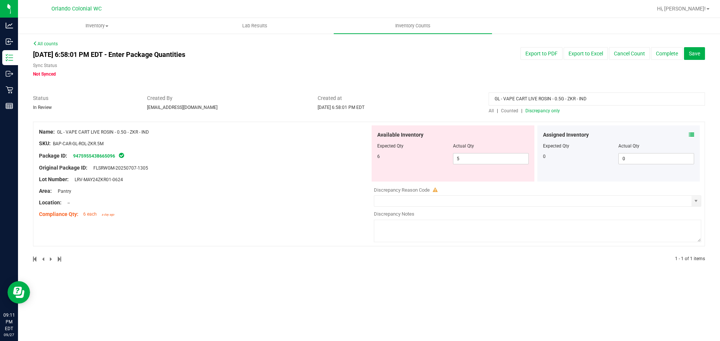
click at [489, 109] on span "All" at bounding box center [490, 110] width 5 height 5
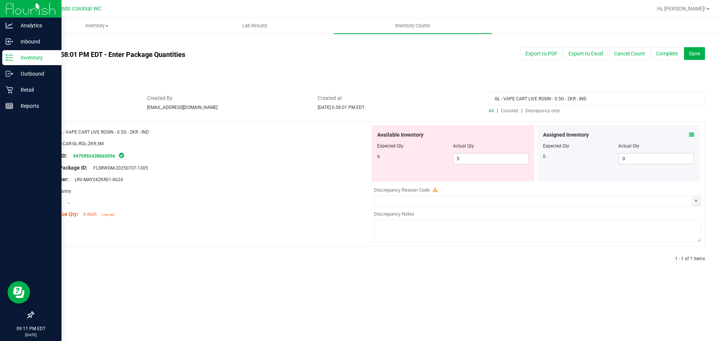
click at [10, 61] on icon at bounding box center [9, 57] width 7 height 7
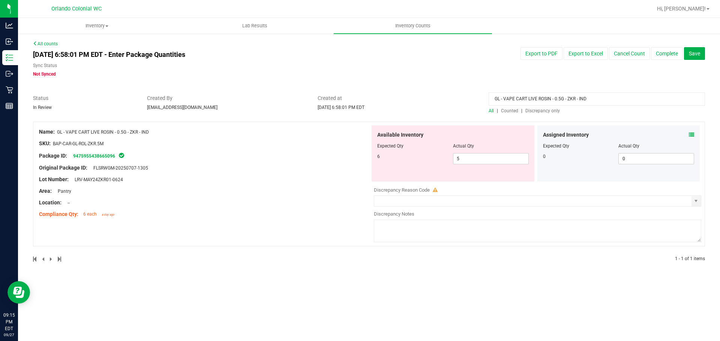
click at [426, 211] on div "Discrepancy Reason Code Discrepancy Notes" at bounding box center [537, 213] width 327 height 61
click at [696, 205] on span "select" at bounding box center [695, 201] width 9 height 10
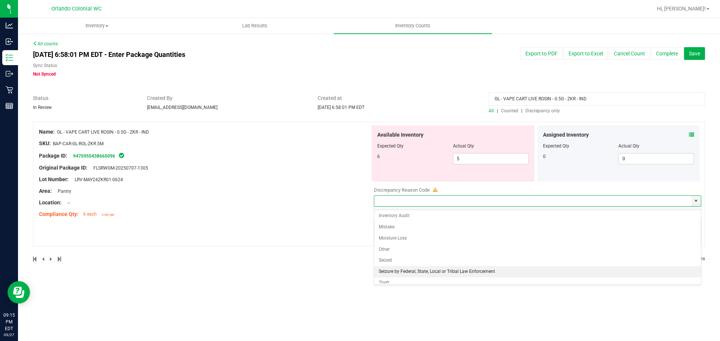
scroll to position [14, 0]
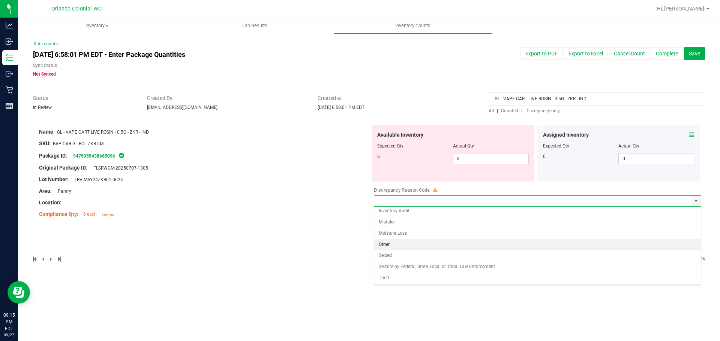
click at [406, 244] on li "Other" at bounding box center [537, 244] width 326 height 11
type input "Other"
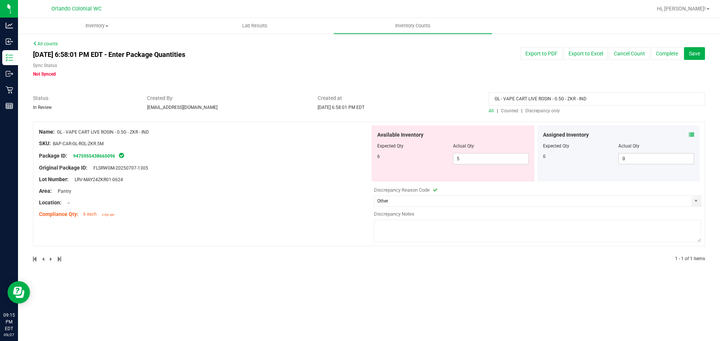
click at [408, 221] on textarea at bounding box center [537, 231] width 327 height 22
type textarea "I"
click at [583, 100] on input "GL - VAPE CART LIVE ROSIN - 0.5G - ZKR - IND" at bounding box center [596, 99] width 216 height 13
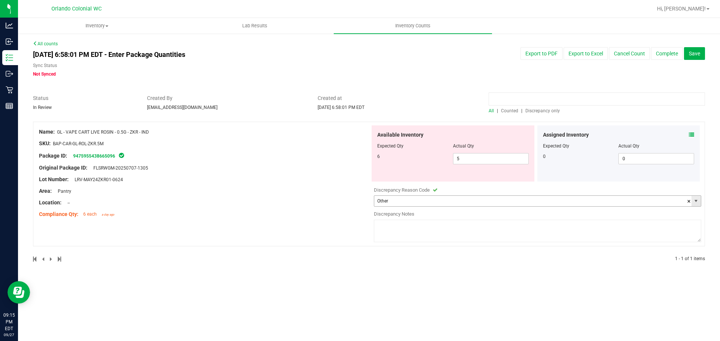
click at [693, 200] on span "select" at bounding box center [696, 201] width 6 height 6
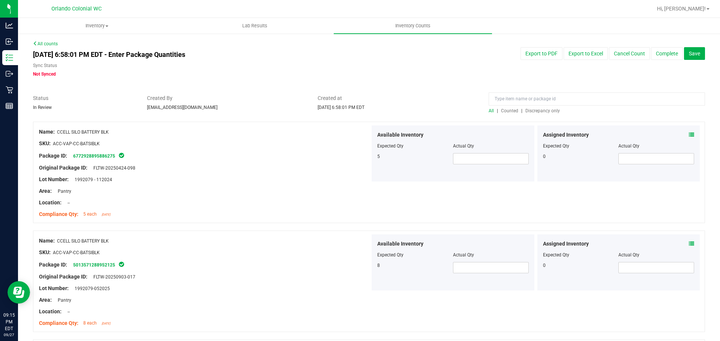
click at [540, 112] on span "Discrepancy only" at bounding box center [542, 110] width 34 height 5
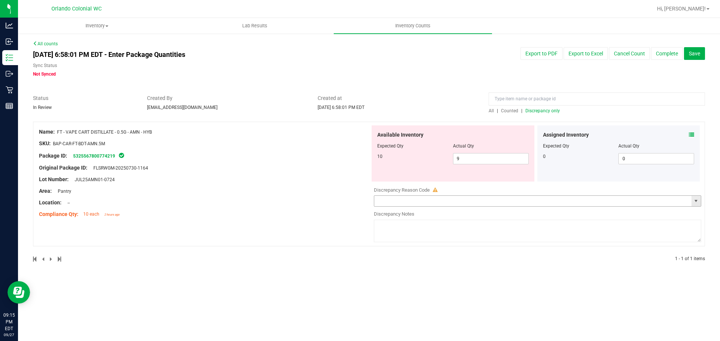
click at [415, 204] on input "text" at bounding box center [532, 201] width 317 height 10
click at [697, 199] on span "select" at bounding box center [696, 201] width 6 height 6
click at [400, 244] on li "Other" at bounding box center [537, 244] width 326 height 11
type input "Other"
click at [400, 228] on textarea at bounding box center [537, 231] width 327 height 22
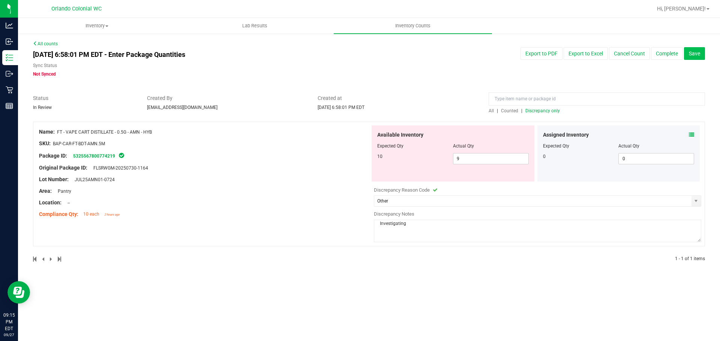
type textarea "Investigating"
click at [696, 57] on button "Save" at bounding box center [694, 53] width 21 height 13
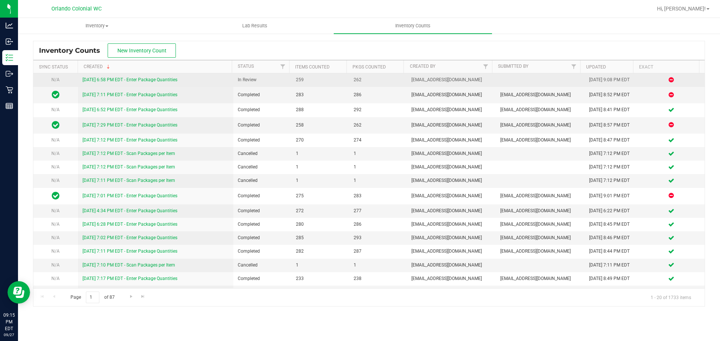
click at [151, 83] on div "9/27/25 6:58 PM EDT - Enter Package Quantities" at bounding box center [155, 79] width 147 height 7
click at [153, 81] on link "9/27/25 6:58 PM EDT - Enter Package Quantities" at bounding box center [129, 79] width 95 height 5
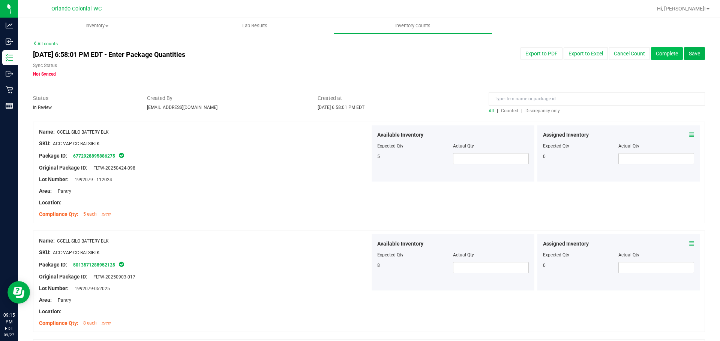
click at [659, 54] on button "Complete" at bounding box center [667, 53] width 32 height 13
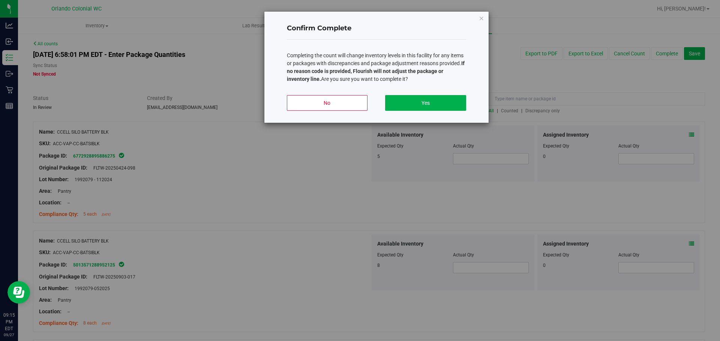
click at [441, 93] on div "No Yes" at bounding box center [376, 106] width 179 height 34
click at [437, 99] on button "Yes" at bounding box center [425, 103] width 81 height 16
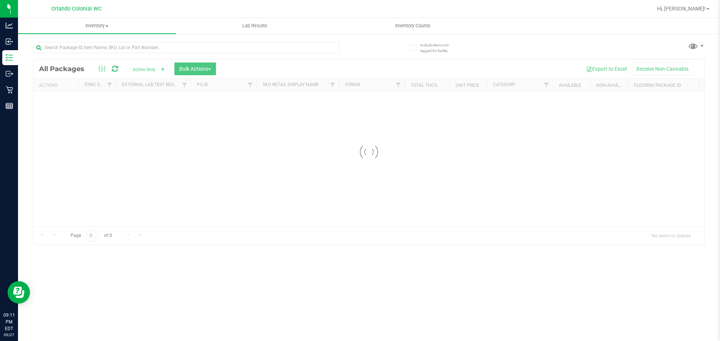
click at [177, 40] on div "Inventory All packages All inventory Waste log Create inventory Lab Results Inv…" at bounding box center [369, 179] width 702 height 323
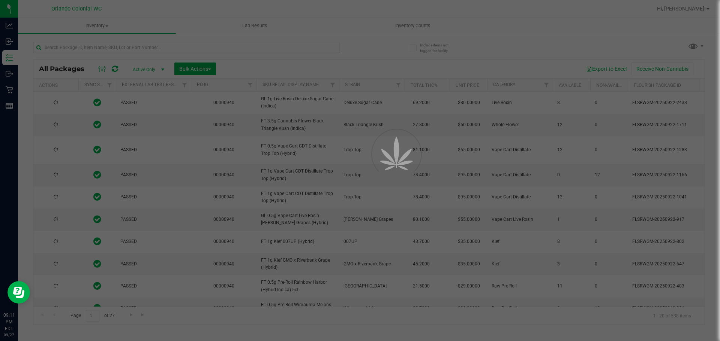
drag, startPoint x: 177, startPoint y: 40, endPoint x: 168, endPoint y: 48, distance: 12.0
click at [174, 44] on div at bounding box center [360, 170] width 720 height 341
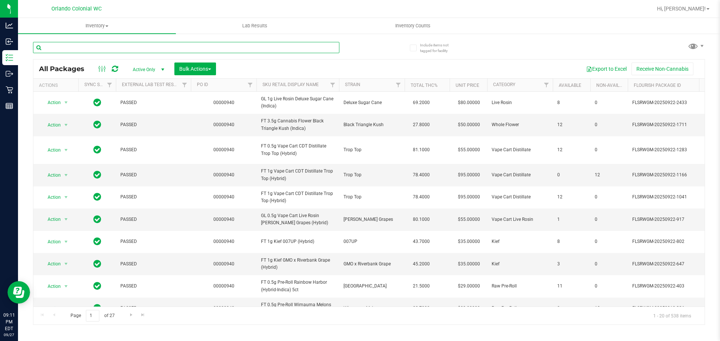
click at [168, 48] on input "text" at bounding box center [186, 47] width 306 height 11
paste input "GL - VAPE CART LIVE ROSIN - 0.5G - ZKR - IND"
type input "GL - VAPE CART LIVE ROSIN - 0.5G - ZKR - IND"
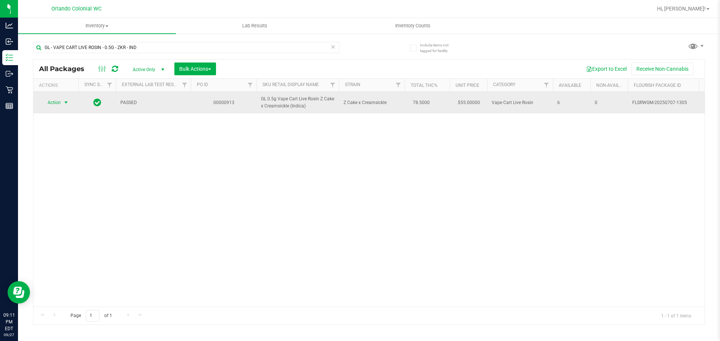
click at [59, 103] on span "Action" at bounding box center [51, 102] width 20 height 10
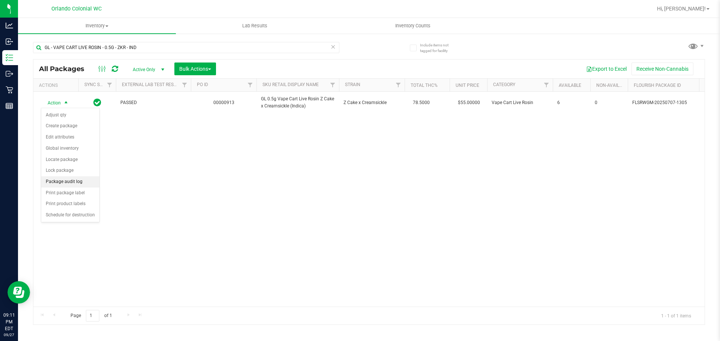
click at [79, 182] on li "Package audit log" at bounding box center [70, 182] width 58 height 11
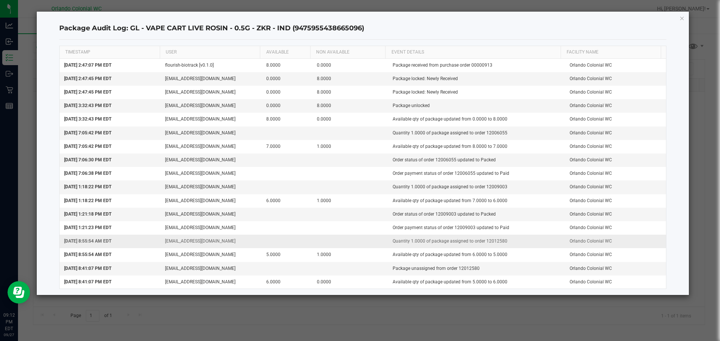
click at [497, 240] on td "Quantity 1.0000 of package assigned to order 12012580" at bounding box center [476, 241] width 177 height 13
copy td "12012580"
click at [680, 17] on icon "button" at bounding box center [681, 17] width 5 height 9
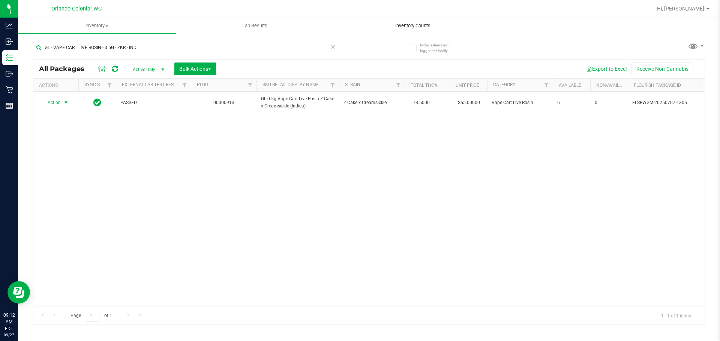
click at [391, 28] on span "Inventory Counts" at bounding box center [412, 25] width 55 height 7
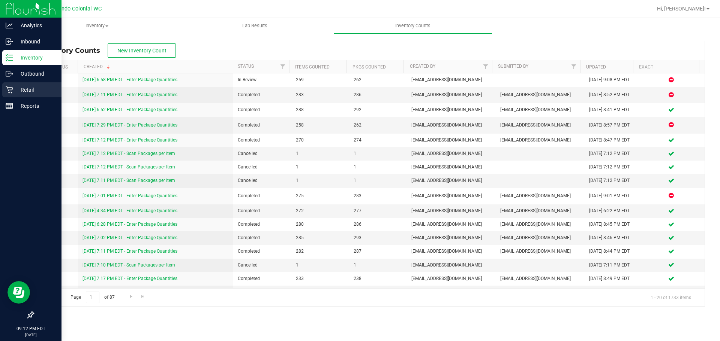
click at [5, 91] on div "Retail" at bounding box center [31, 89] width 59 height 15
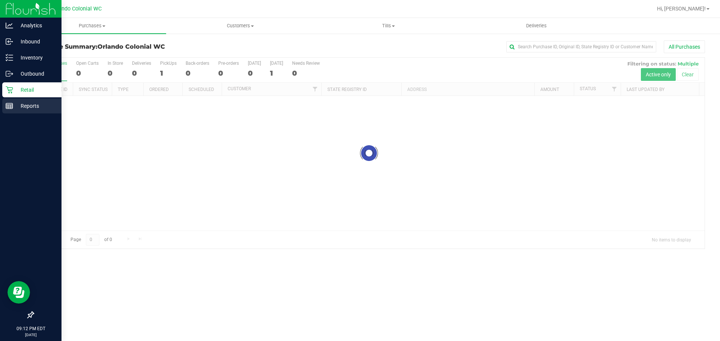
click at [8, 111] on div "Reports" at bounding box center [31, 106] width 59 height 15
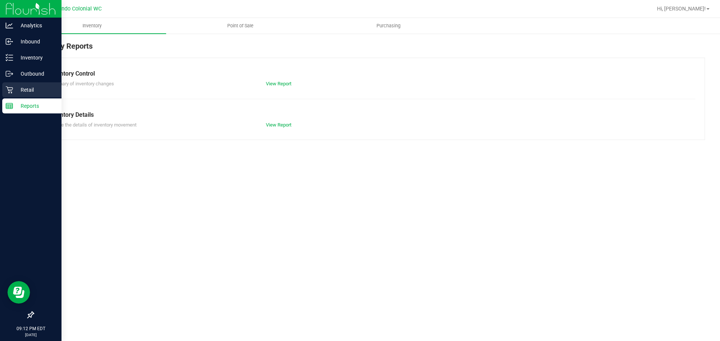
click at [9, 91] on icon at bounding box center [9, 89] width 7 height 7
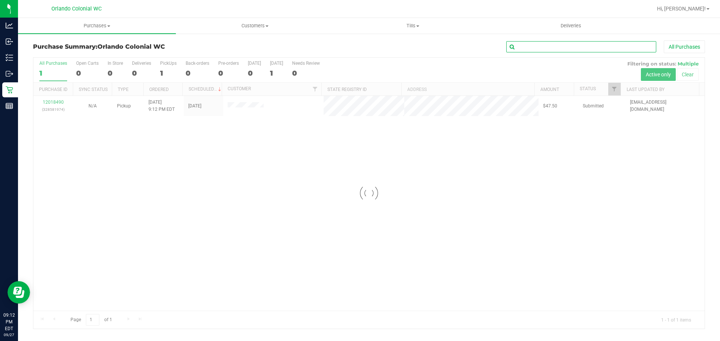
click at [538, 45] on input "text" at bounding box center [581, 46] width 150 height 11
paste input "12012580"
type input "12012580"
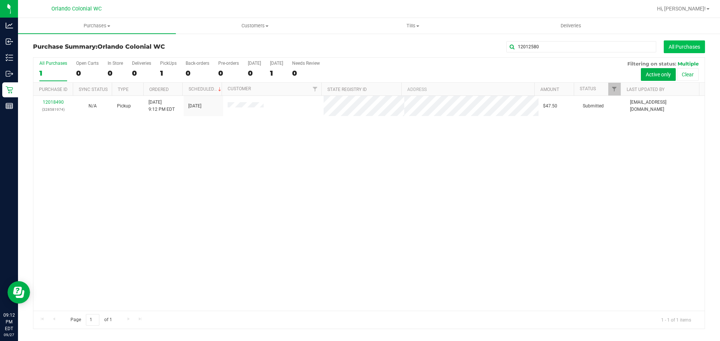
click at [681, 45] on button "All Purchases" at bounding box center [683, 46] width 41 height 13
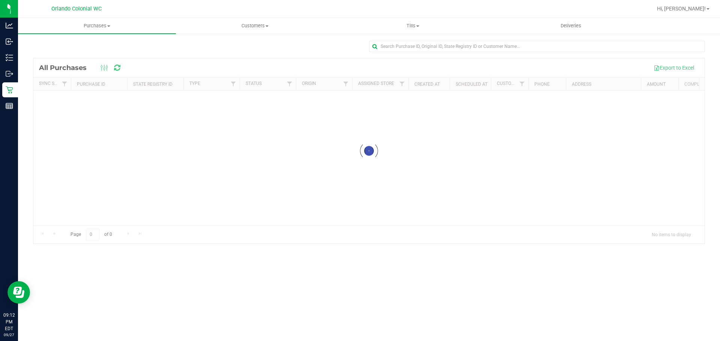
click at [617, 54] on div at bounding box center [537, 49] width 336 height 17
click at [604, 49] on input "text" at bounding box center [537, 46] width 336 height 11
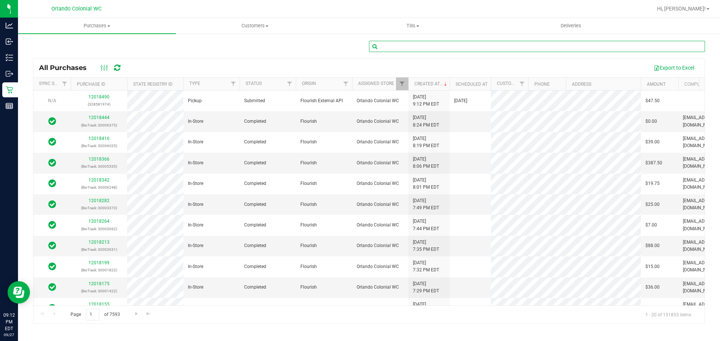
paste input "12012580"
type input "12012580"
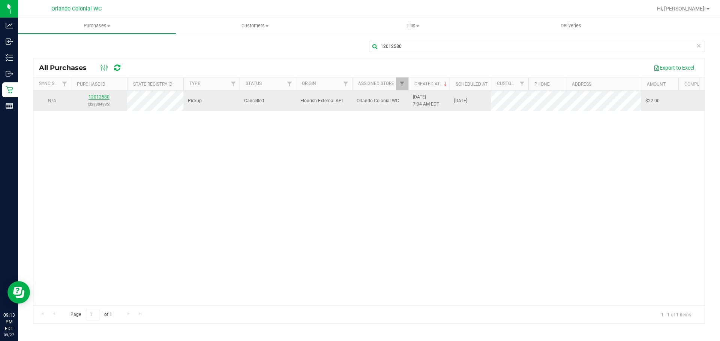
click at [98, 96] on link "12012580" at bounding box center [98, 96] width 21 height 5
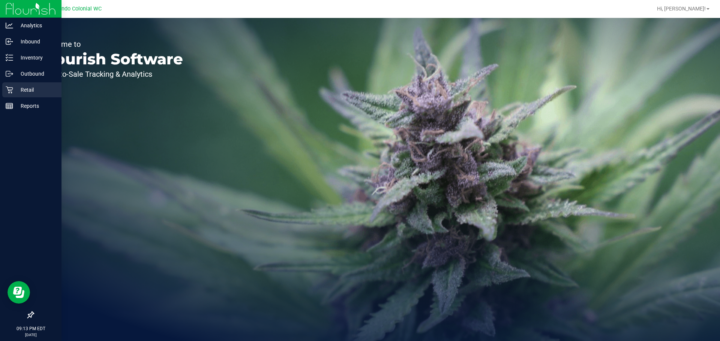
click at [18, 91] on div "Welcome to Flourish Software Seed-to-Sale Tracking & Analytics" at bounding box center [111, 179] width 187 height 323
click at [15, 91] on p "Retail" at bounding box center [35, 89] width 45 height 9
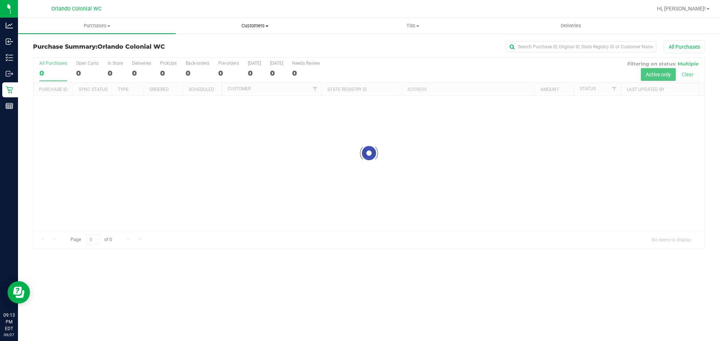
click at [247, 28] on span "Customers" at bounding box center [254, 25] width 157 height 7
click at [239, 43] on li "All customers" at bounding box center [255, 45] width 158 height 9
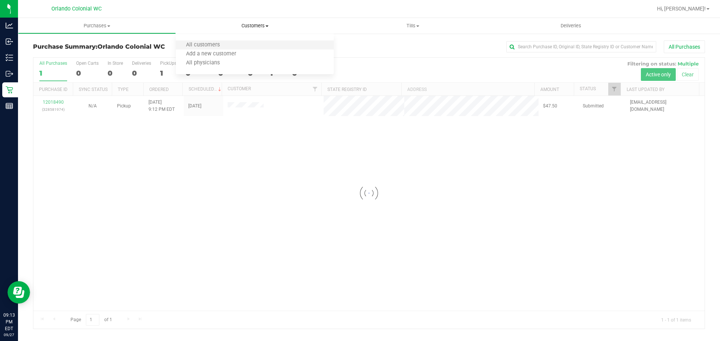
click at [208, 49] on li "All customers" at bounding box center [255, 45] width 158 height 9
click at [204, 45] on span "All customers" at bounding box center [203, 45] width 54 height 6
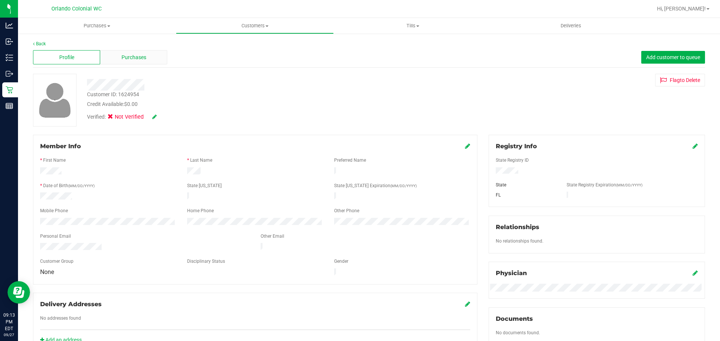
click at [141, 54] on span "Purchases" at bounding box center [133, 58] width 25 height 8
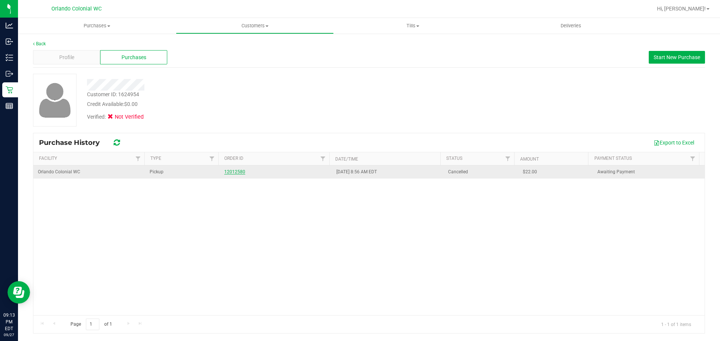
click at [227, 171] on link "12012580" at bounding box center [234, 171] width 21 height 5
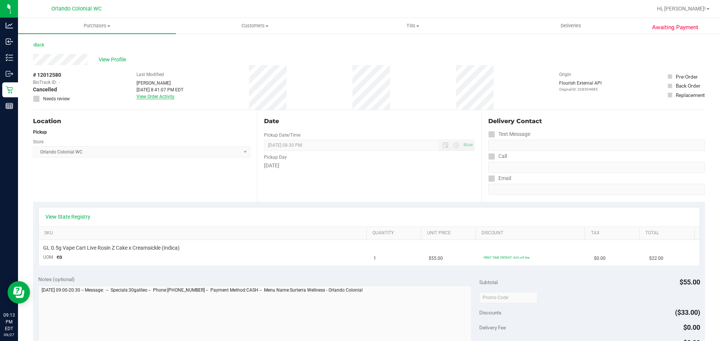
click at [168, 99] on link "View Order Activity" at bounding box center [155, 96] width 38 height 5
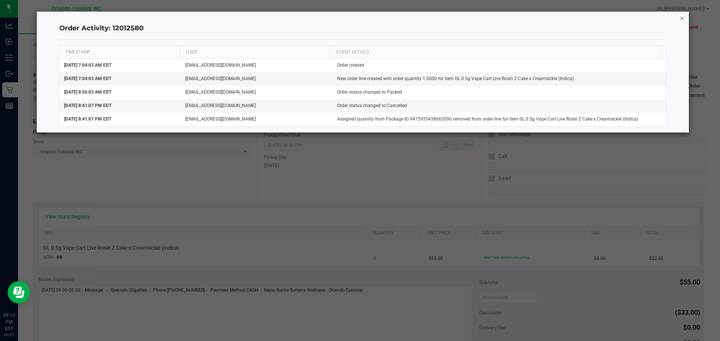
click at [684, 20] on icon "button" at bounding box center [681, 17] width 5 height 9
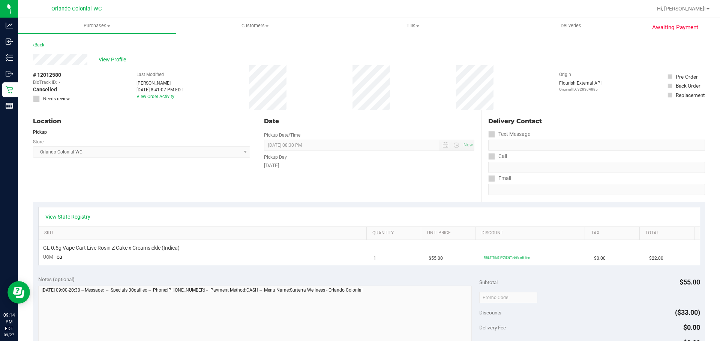
click at [212, 116] on div "Location Pickup Store [GEOGRAPHIC_DATA] Colonial WC Select Store [PERSON_NAME][…" at bounding box center [145, 156] width 224 height 92
drag, startPoint x: 64, startPoint y: 75, endPoint x: 33, endPoint y: 78, distance: 31.2
click at [33, 78] on div "# 12012580 BioTrack ID: - Cancelled Needs review" at bounding box center [51, 86] width 37 height 31
copy div "# 12012580"
click at [211, 113] on div "Location Pickup Store [GEOGRAPHIC_DATA] Colonial WC Select Store [PERSON_NAME][…" at bounding box center [145, 156] width 224 height 92
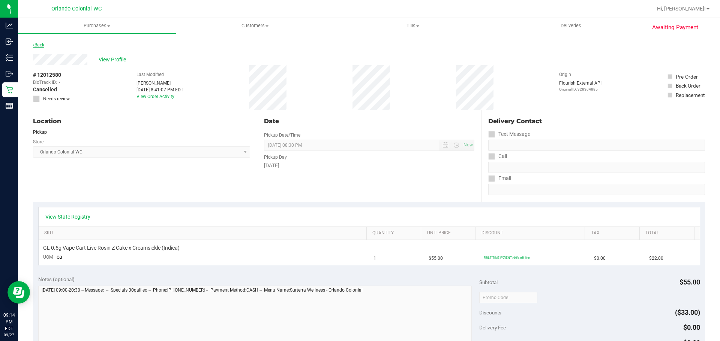
click at [37, 43] on link "Back" at bounding box center [38, 44] width 11 height 5
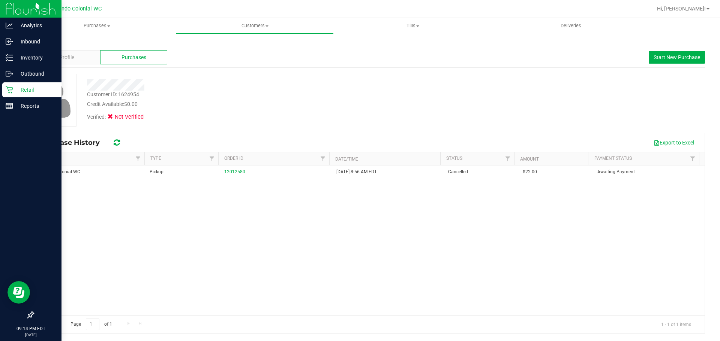
click at [14, 92] on p "Retail" at bounding box center [35, 89] width 45 height 9
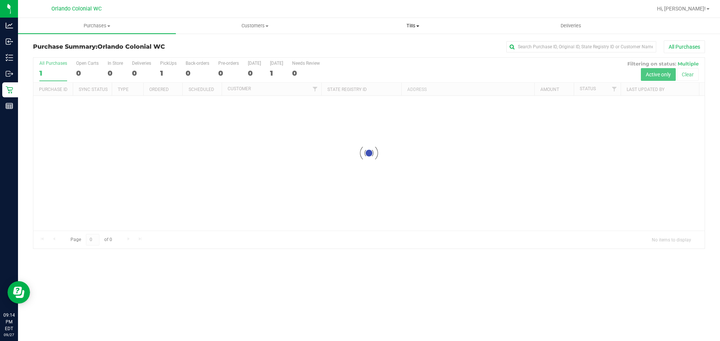
click at [409, 21] on uib-tab-heading "Tills Manage tills Reconcile e-payments" at bounding box center [412, 25] width 157 height 15
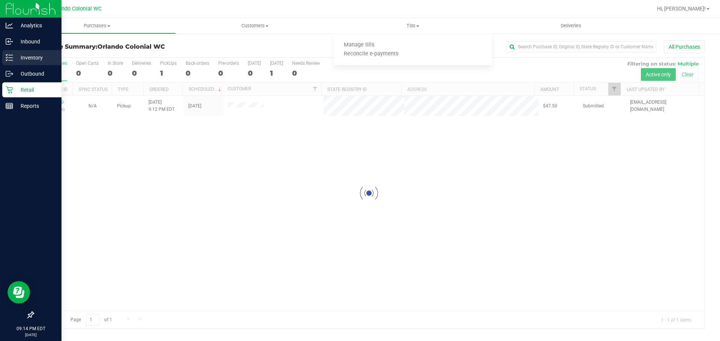
click at [14, 58] on p "Inventory" at bounding box center [35, 57] width 45 height 9
